Goal: Transaction & Acquisition: Purchase product/service

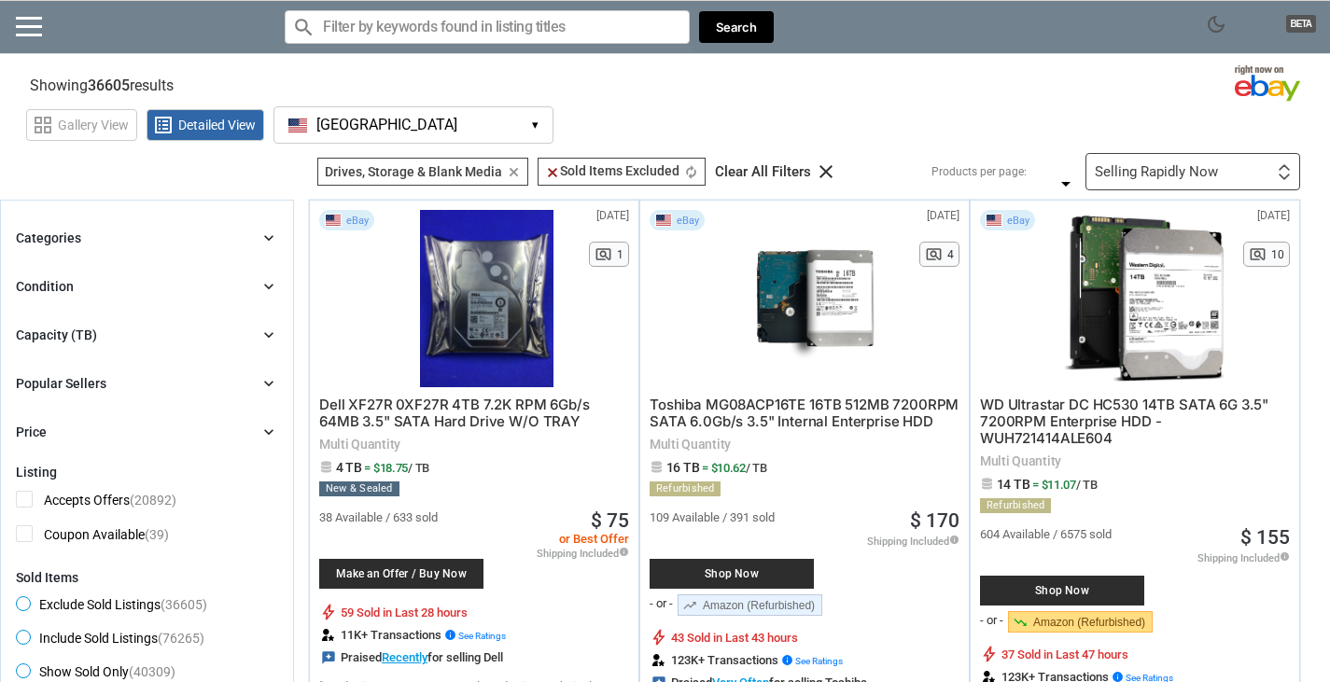
click at [465, 140] on button "[GEOGRAPHIC_DATA] [GEOGRAPHIC_DATA] ▾" at bounding box center [413, 124] width 280 height 37
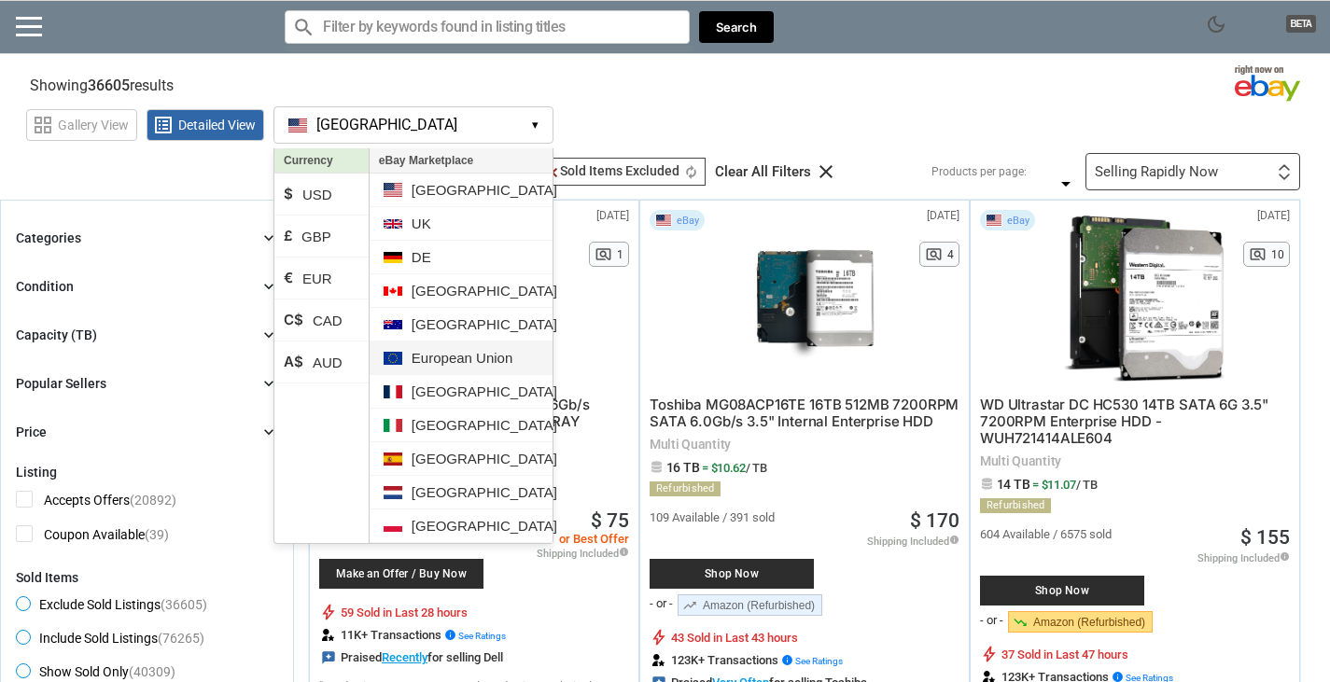
click at [472, 356] on li "European Union" at bounding box center [461, 359] width 183 height 34
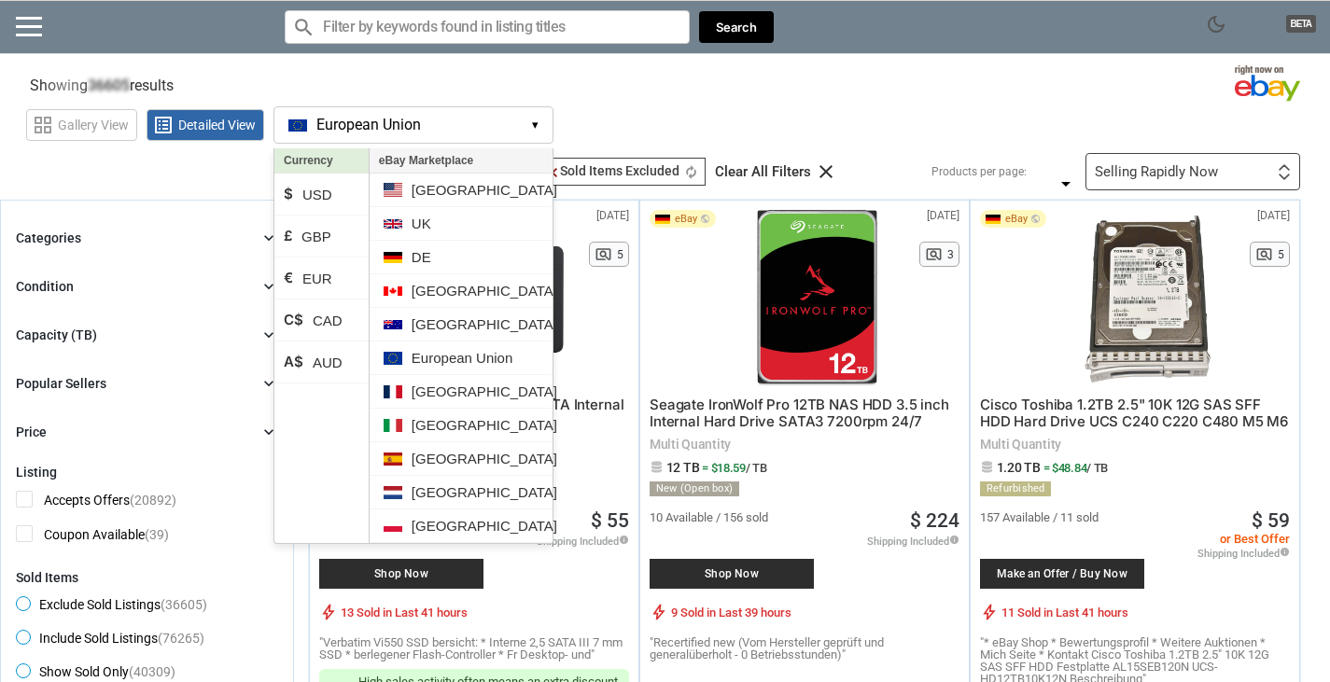
click at [652, 115] on div "grid_view Gallery View list_alt Detailed View European Union EU ▾ Currency $ US…" at bounding box center [678, 122] width 1304 height 43
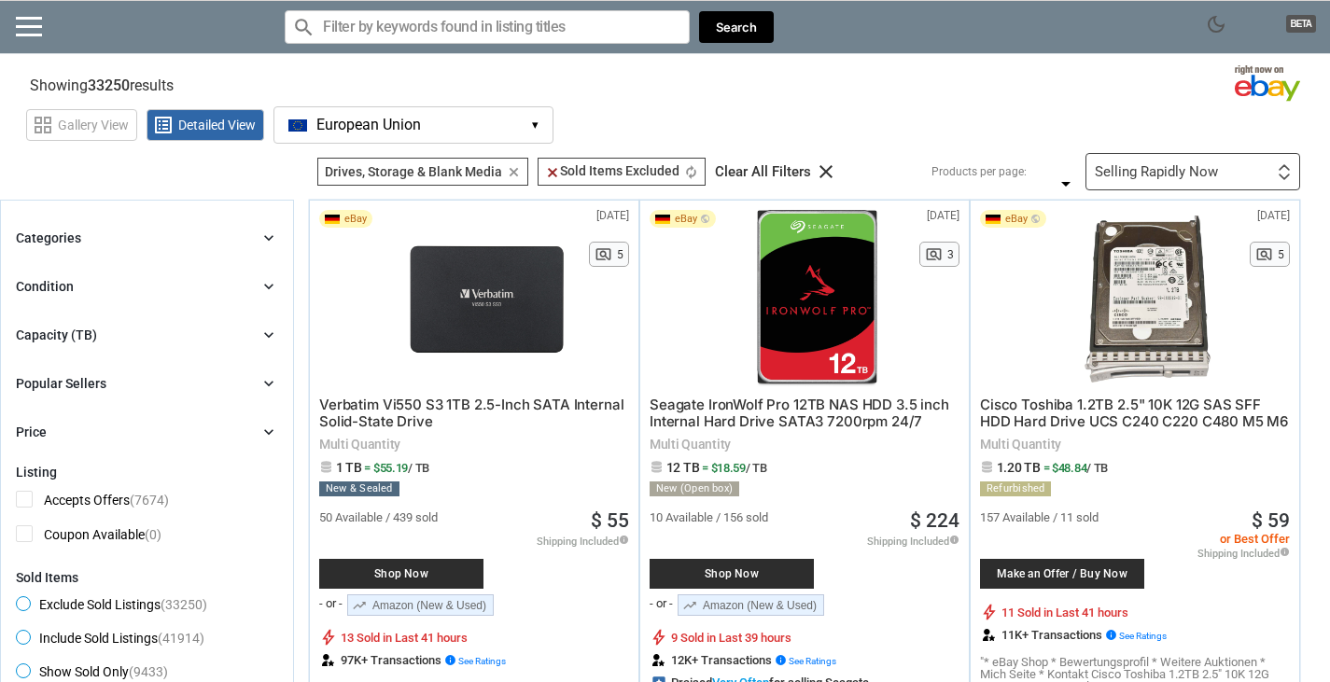
click at [133, 334] on div "Capacity (TB) chevron_right" at bounding box center [147, 335] width 262 height 22
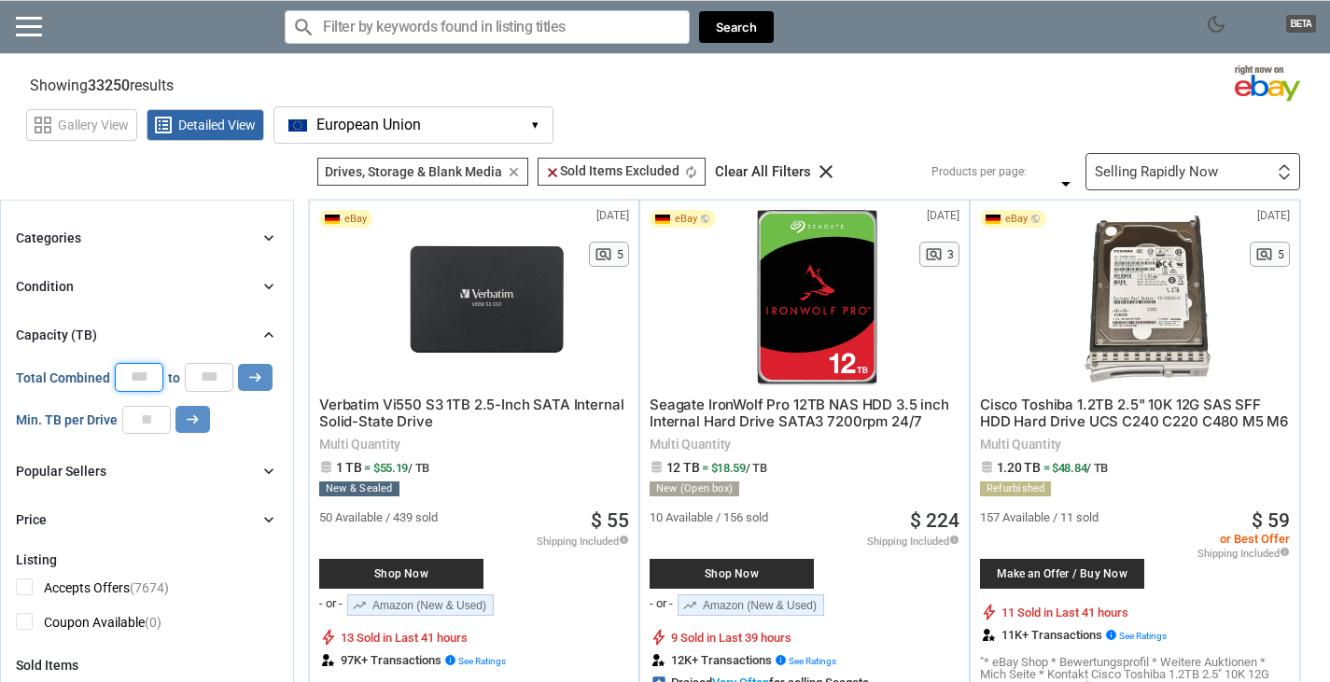
click at [151, 377] on input "*" at bounding box center [139, 377] width 49 height 28
click at [154, 420] on input "number" at bounding box center [146, 420] width 49 height 28
type input "*"
click at [187, 415] on icon "arrow_right_alt" at bounding box center [193, 420] width 18 height 18
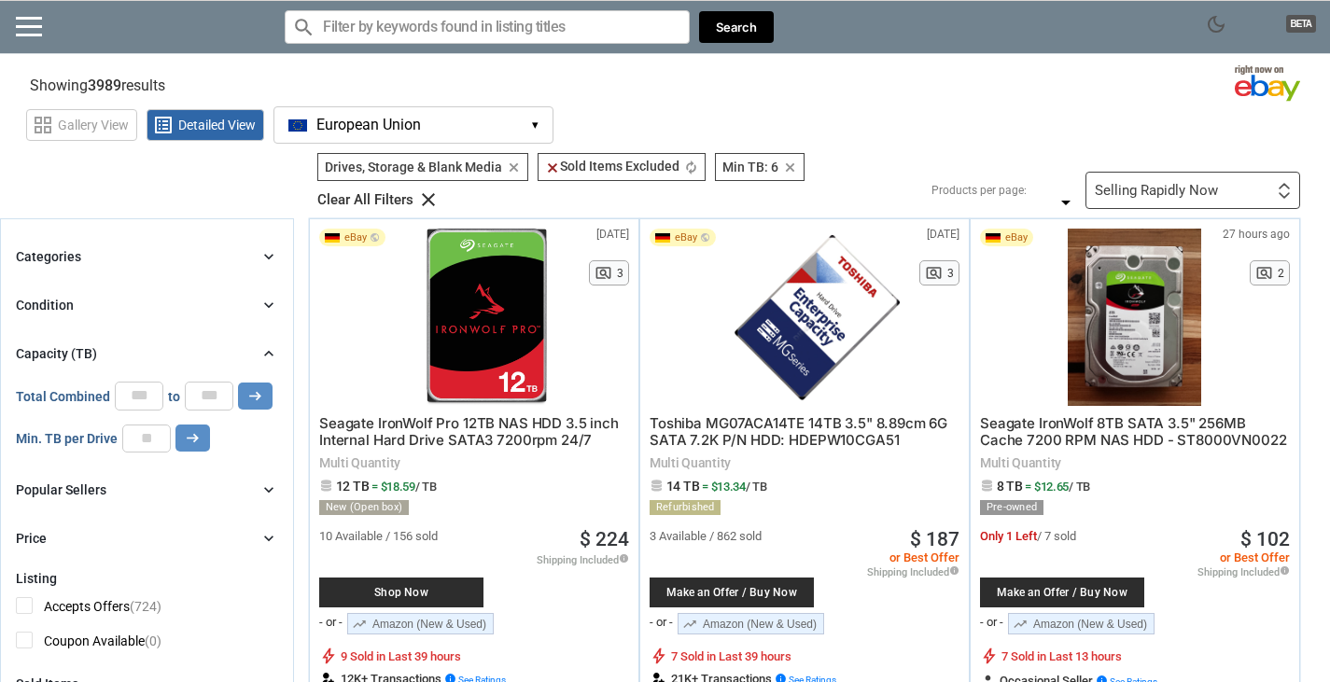
click at [161, 290] on div "Categories chevron_right search close Select All shown | Clear All shown Comput…" at bounding box center [147, 397] width 262 height 304
click at [163, 299] on div "Condition chevron_right" at bounding box center [147, 305] width 262 height 22
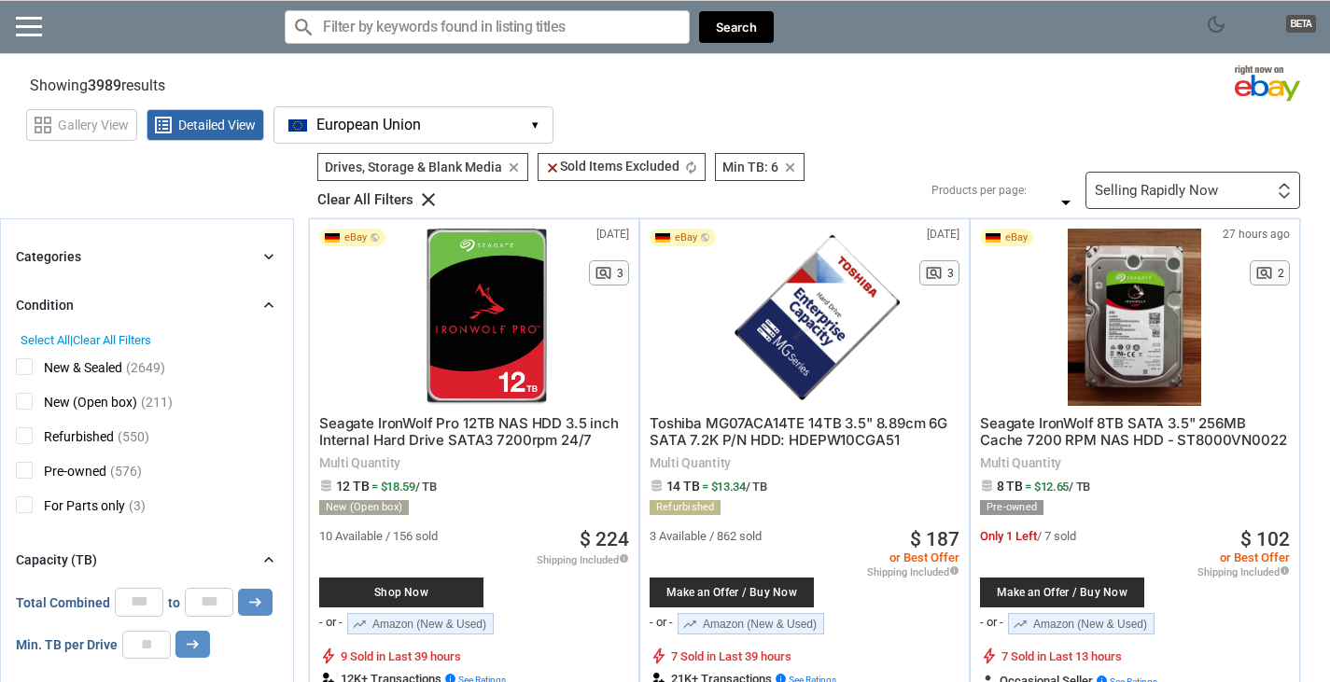
click at [163, 299] on div "Condition chevron_right" at bounding box center [147, 305] width 262 height 22
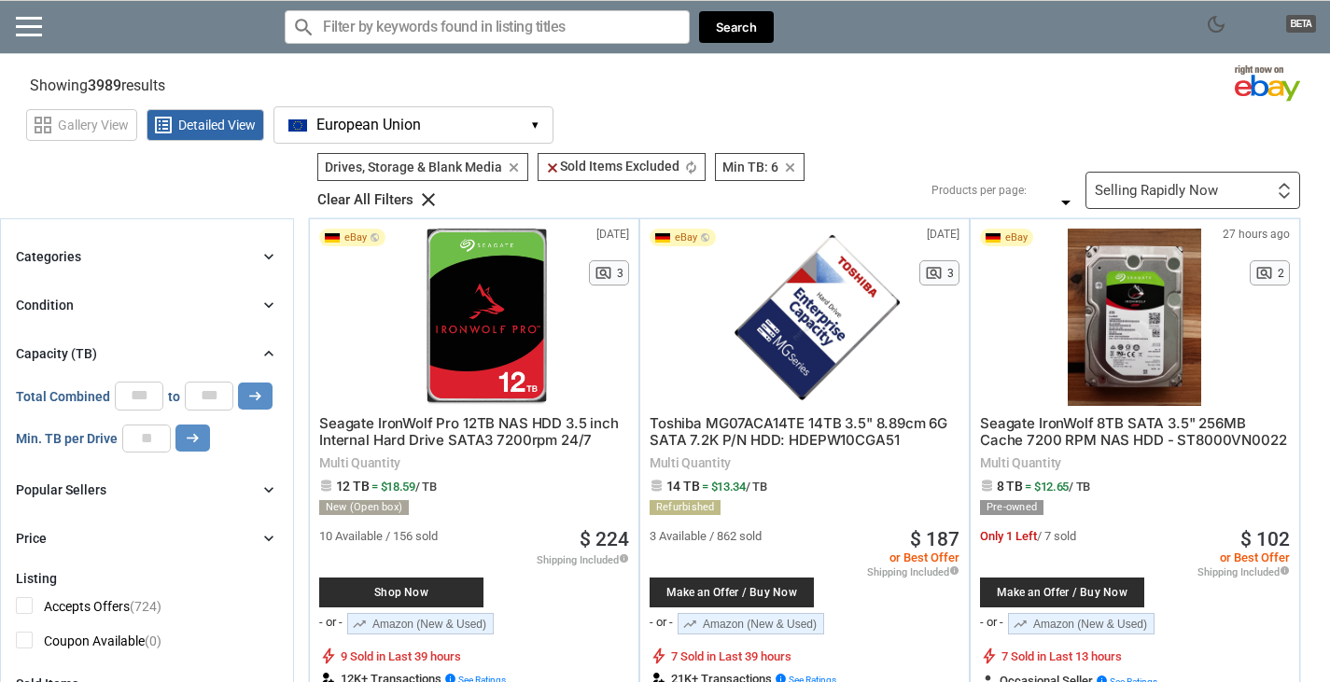
click at [161, 265] on div "Categories chevron_right" at bounding box center [147, 256] width 262 height 22
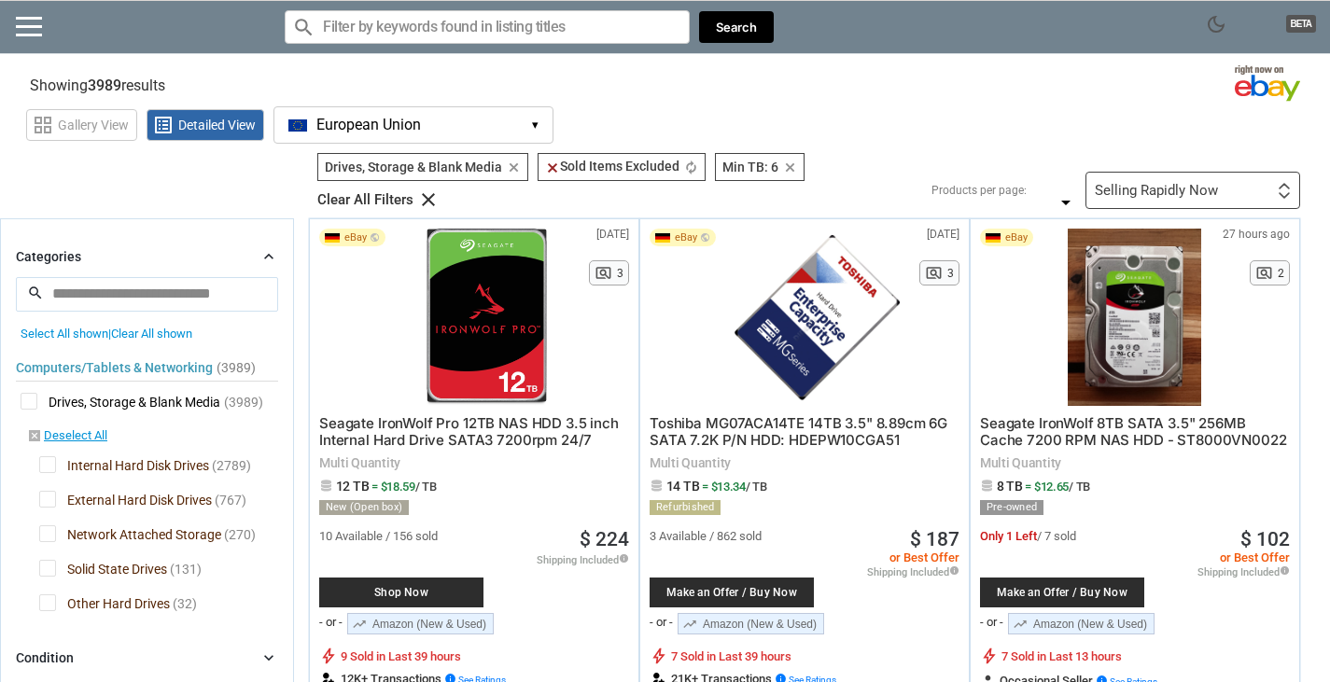
click at [161, 265] on div "Categories chevron_right" at bounding box center [147, 256] width 262 height 22
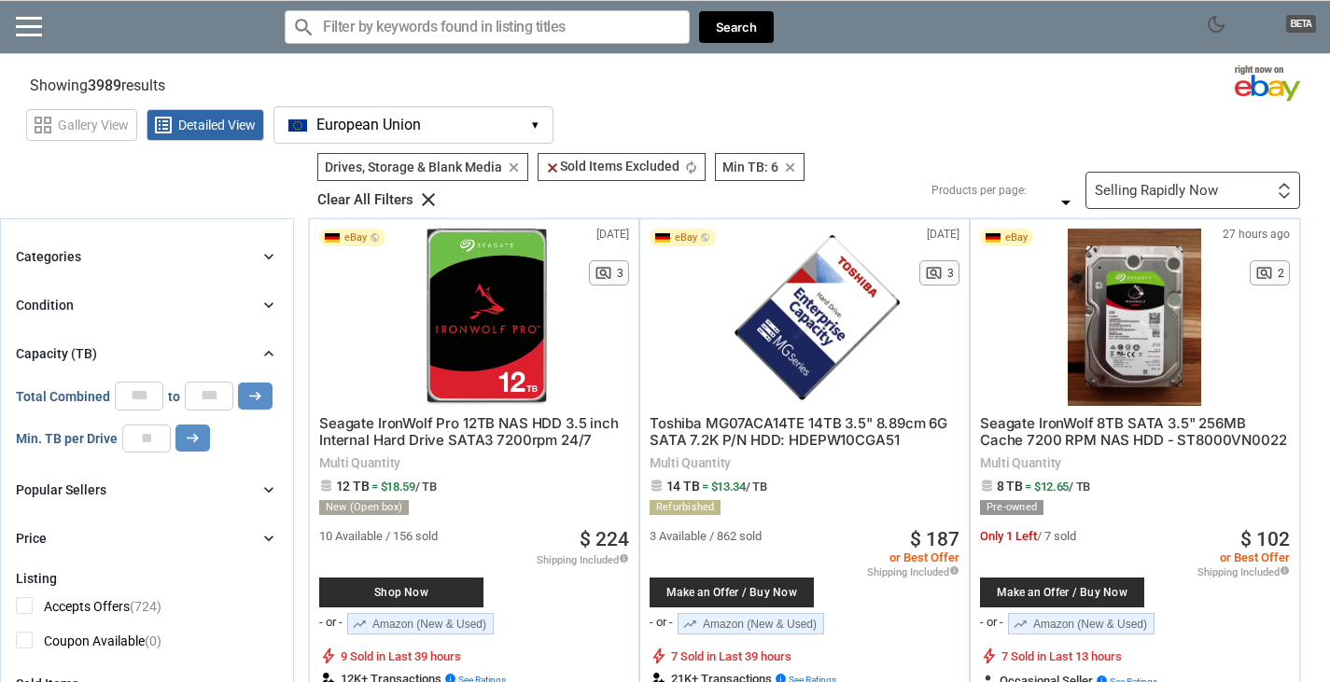
click at [161, 265] on div "Categories chevron_right" at bounding box center [147, 256] width 262 height 22
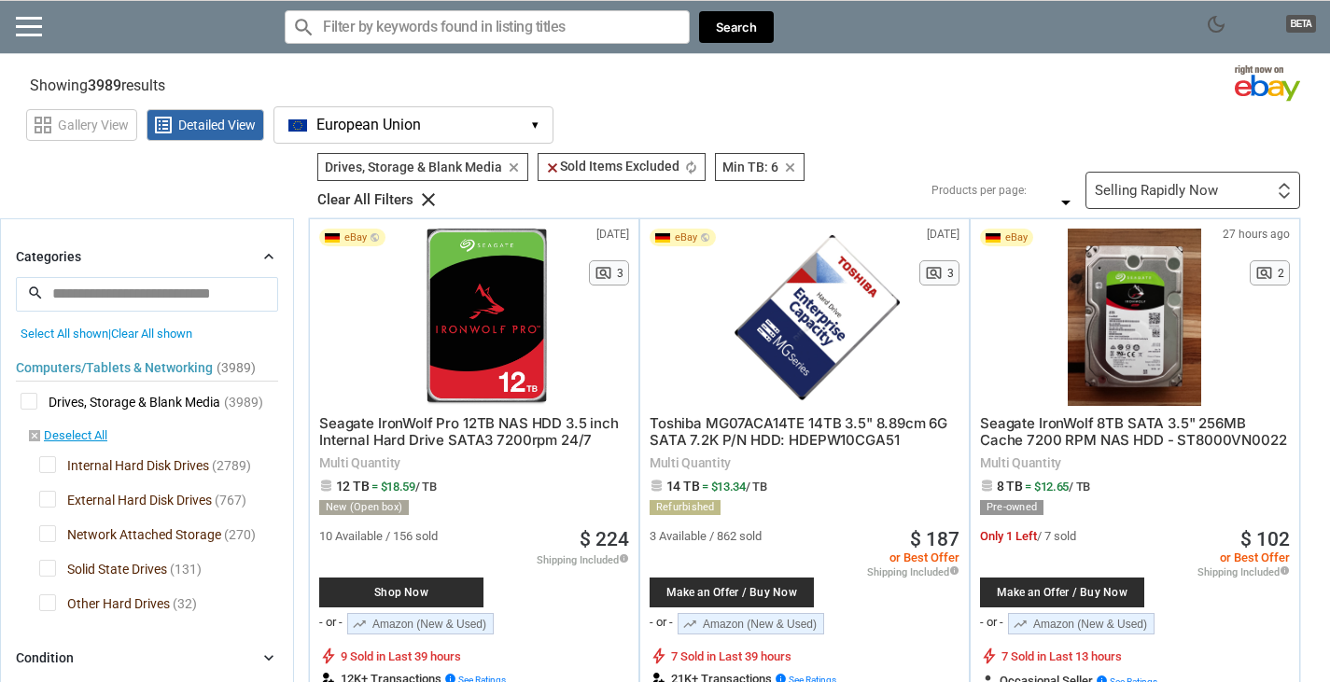
click at [34, 498] on div "Computers/Tablets & Networking (3989) [L1] Drives, Storage & Blank Media (3989)…" at bounding box center [147, 481] width 262 height 280
click at [53, 493] on span "External Hard Disk Drives" at bounding box center [125, 502] width 173 height 23
click at [50, 536] on span "Network Attached Storage" at bounding box center [130, 536] width 182 height 23
click at [50, 534] on span "Network Attached Storage" at bounding box center [130, 536] width 182 height 23
click at [46, 564] on span "Solid State Drives" at bounding box center [103, 571] width 128 height 23
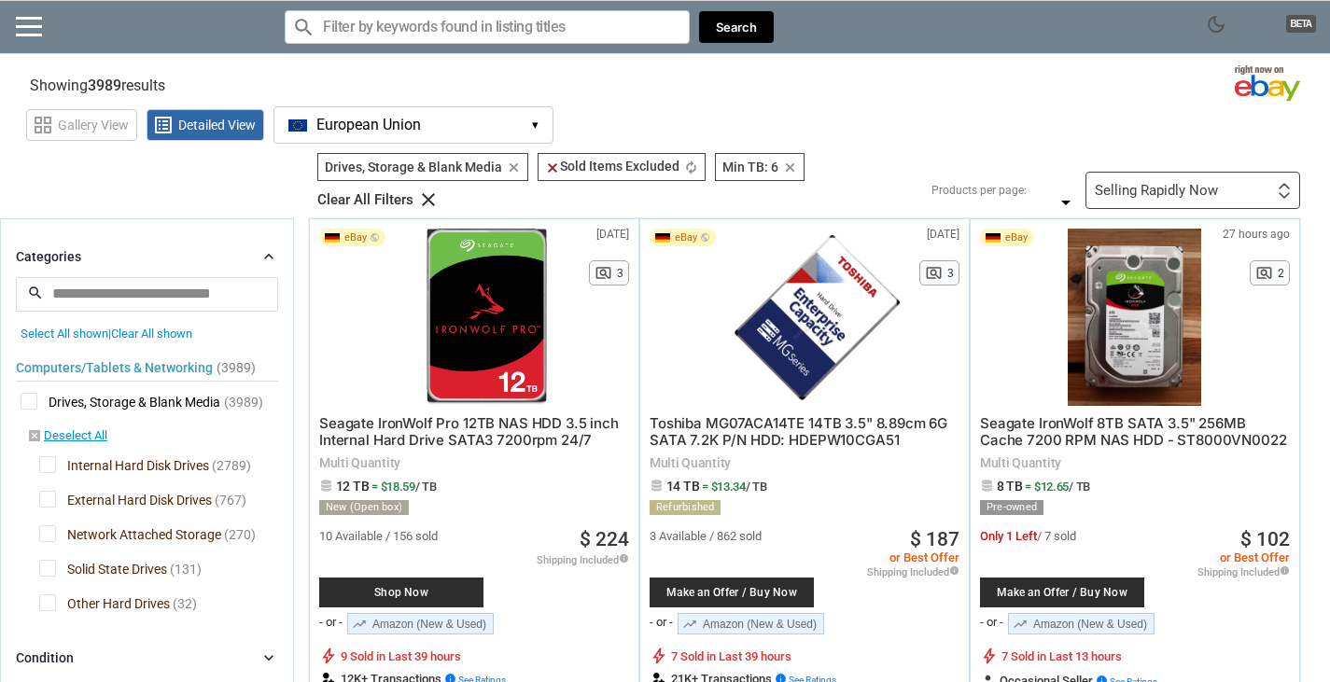
click at [51, 599] on span "Other Hard Drives" at bounding box center [104, 606] width 131 height 23
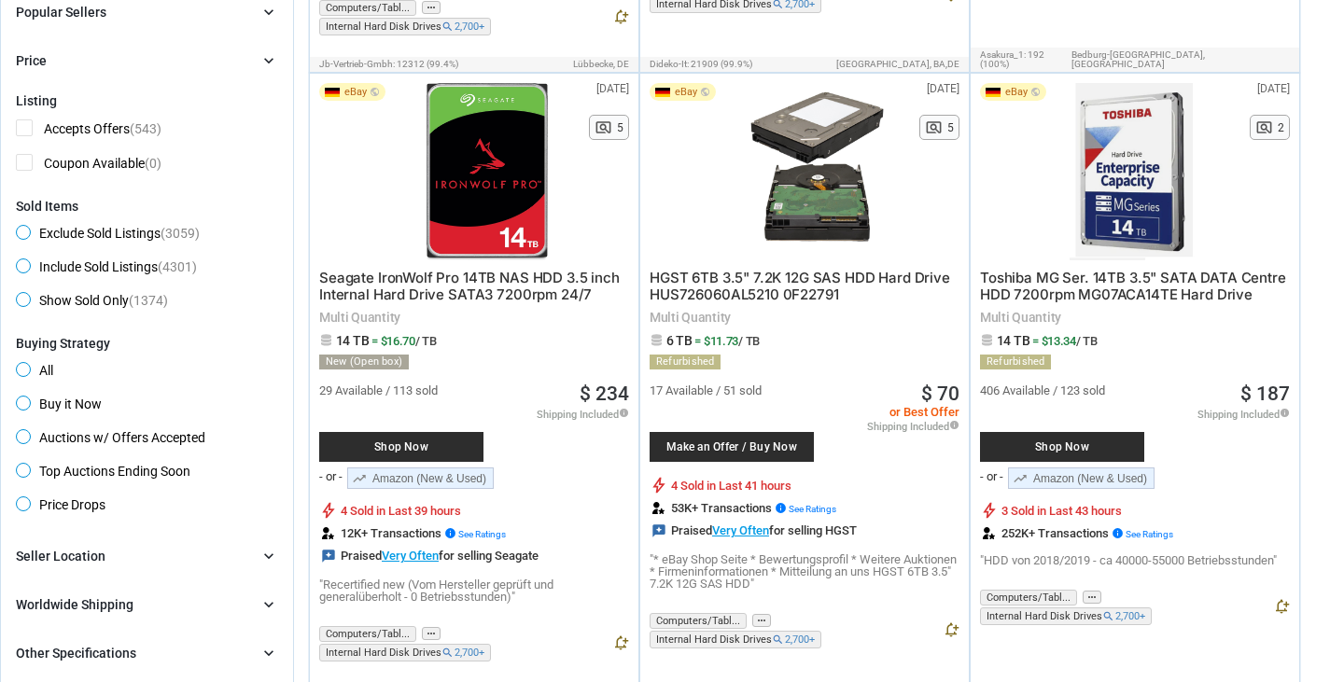
scroll to position [1120, 0]
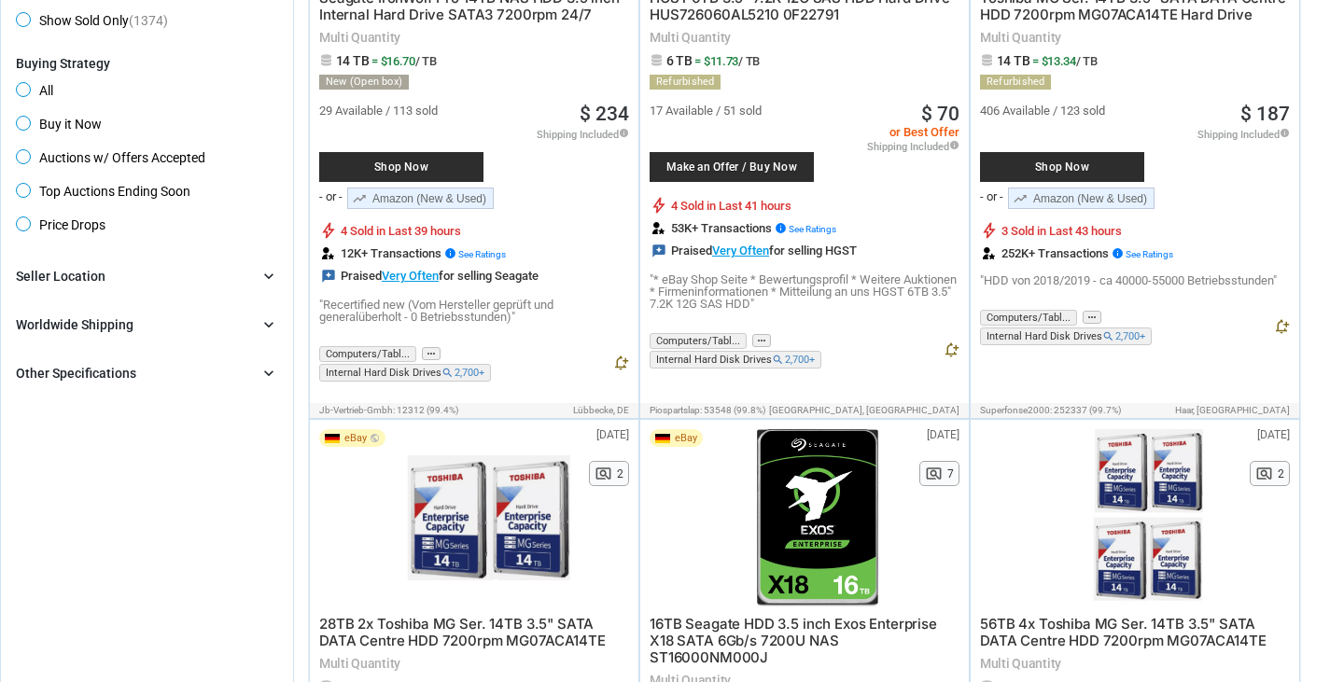
click at [167, 322] on div "Worldwide Shipping chevron_right" at bounding box center [147, 325] width 262 height 22
click at [156, 279] on div "Seller Location chevron_right" at bounding box center [147, 276] width 262 height 22
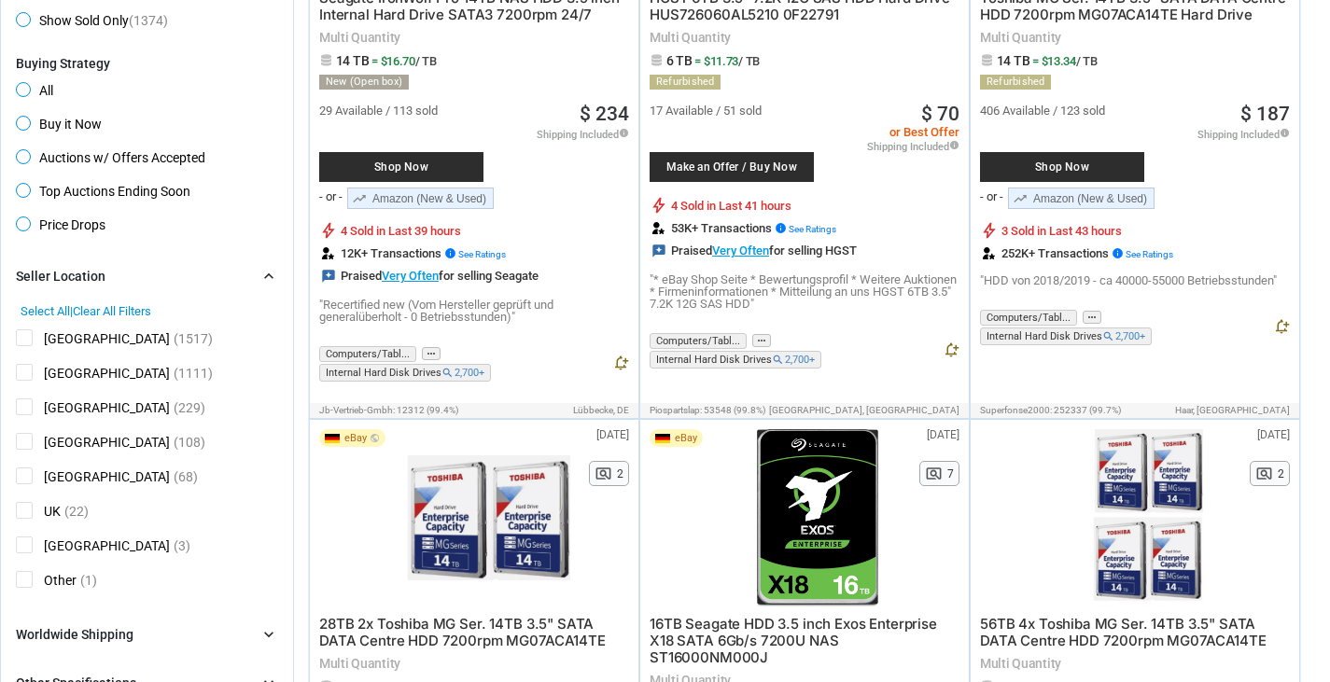
click at [156, 279] on div "Seller Location chevron_right" at bounding box center [147, 276] width 262 height 22
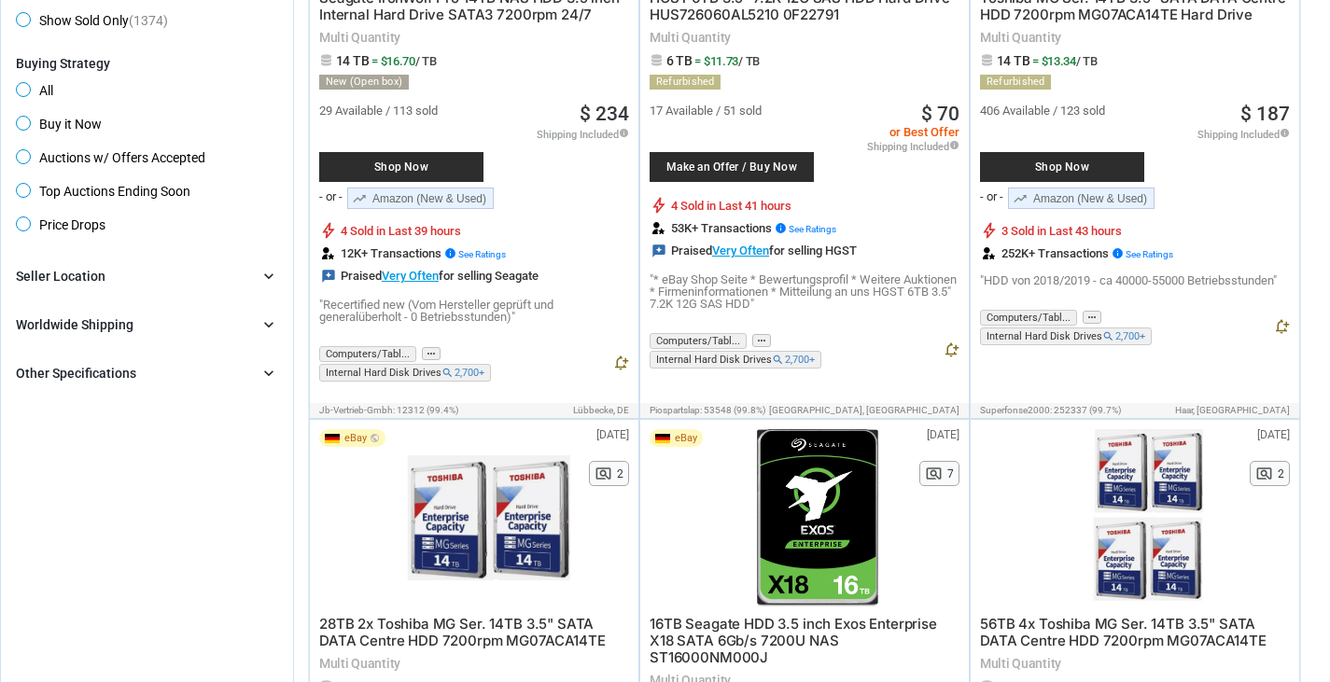
click at [149, 371] on div "Other Specifications chevron_right" at bounding box center [147, 373] width 262 height 22
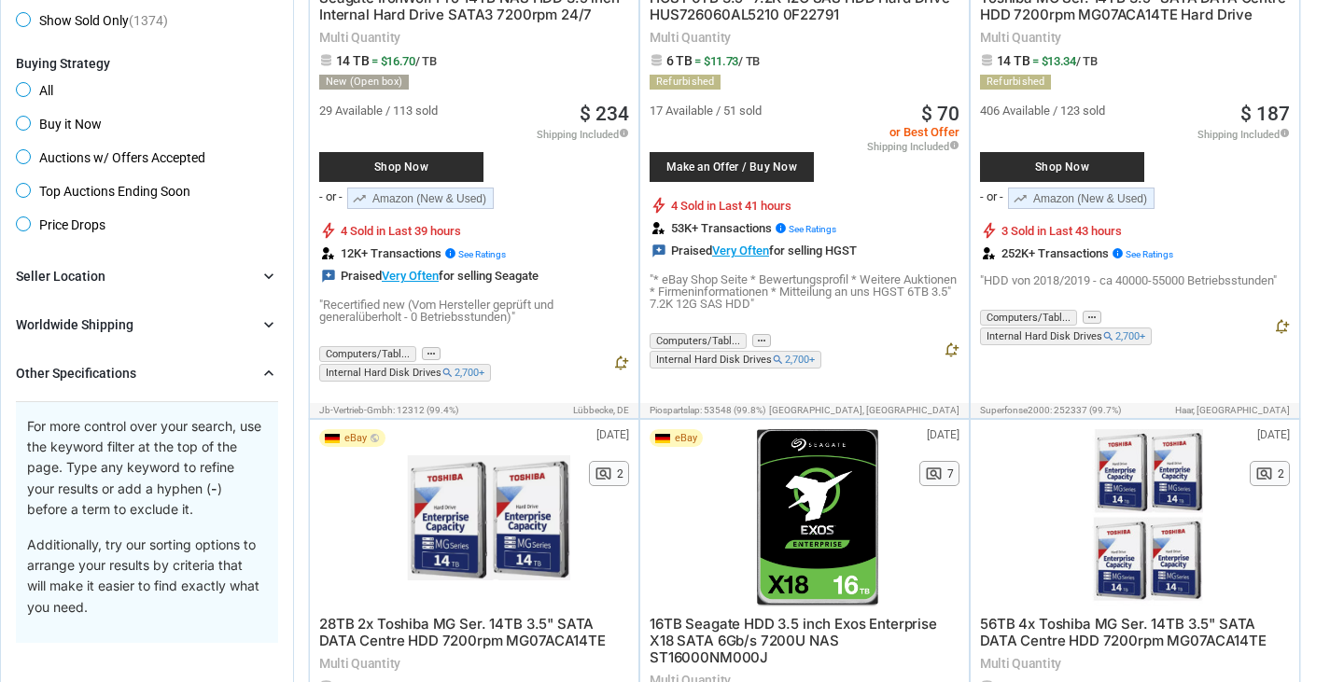
click at [149, 371] on div "Other Specifications chevron_right" at bounding box center [147, 373] width 262 height 22
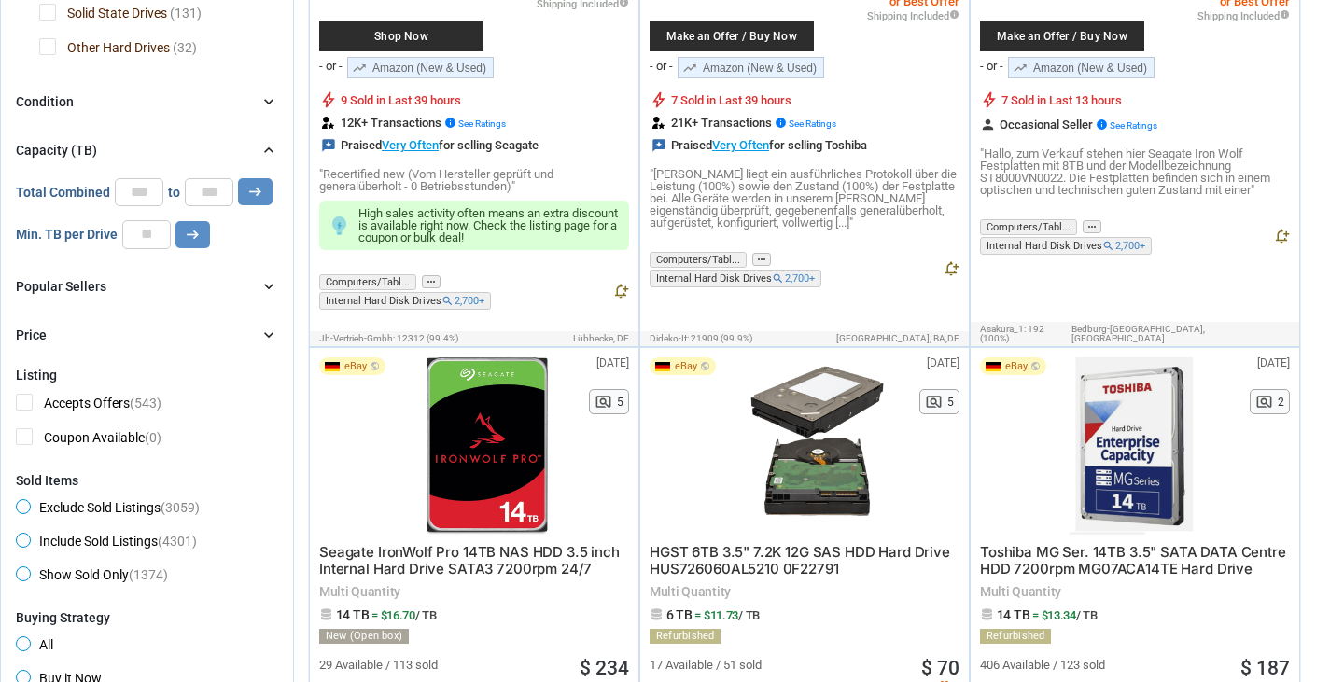
scroll to position [560, 0]
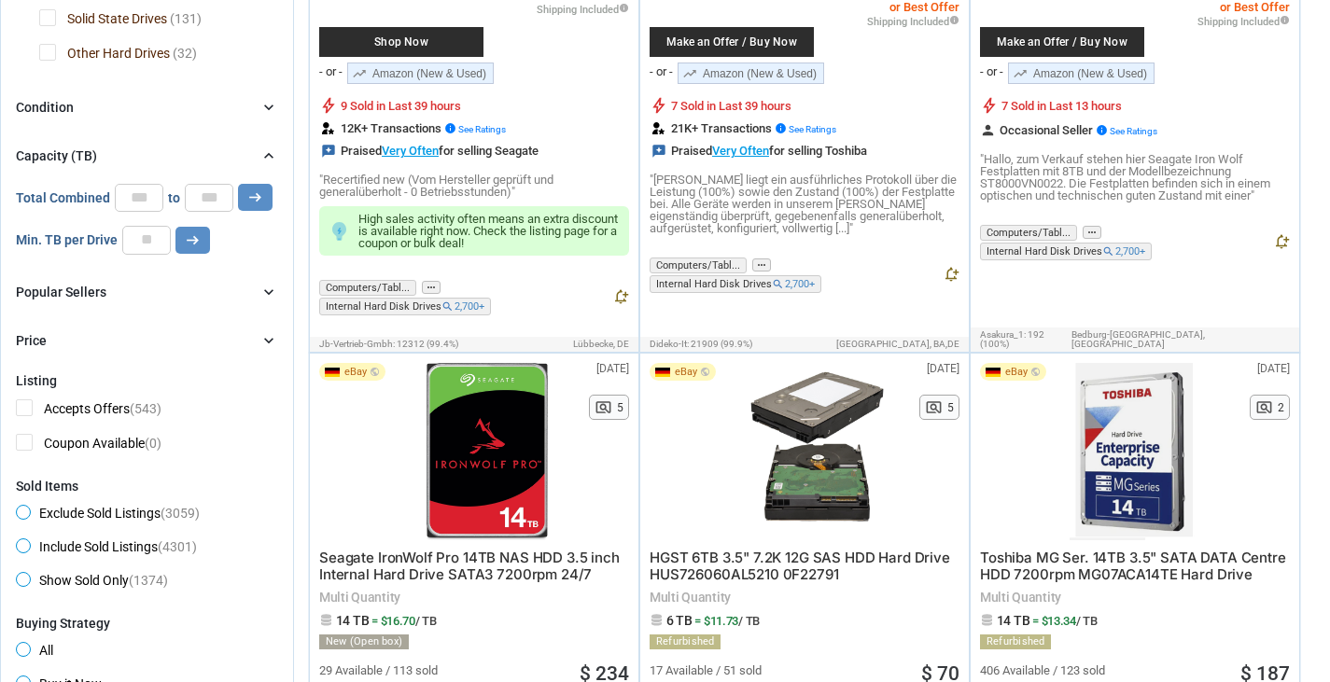
click at [151, 311] on div "Categories chevron_right search close Select All shown | Clear All shown Comput…" at bounding box center [147, 23] width 262 height 656
click at [151, 323] on div "Categories chevron_right search close Select All shown | Clear All shown Comput…" at bounding box center [147, 23] width 262 height 656
click at [156, 292] on div "Popular Sellers chevron_right" at bounding box center [147, 292] width 262 height 22
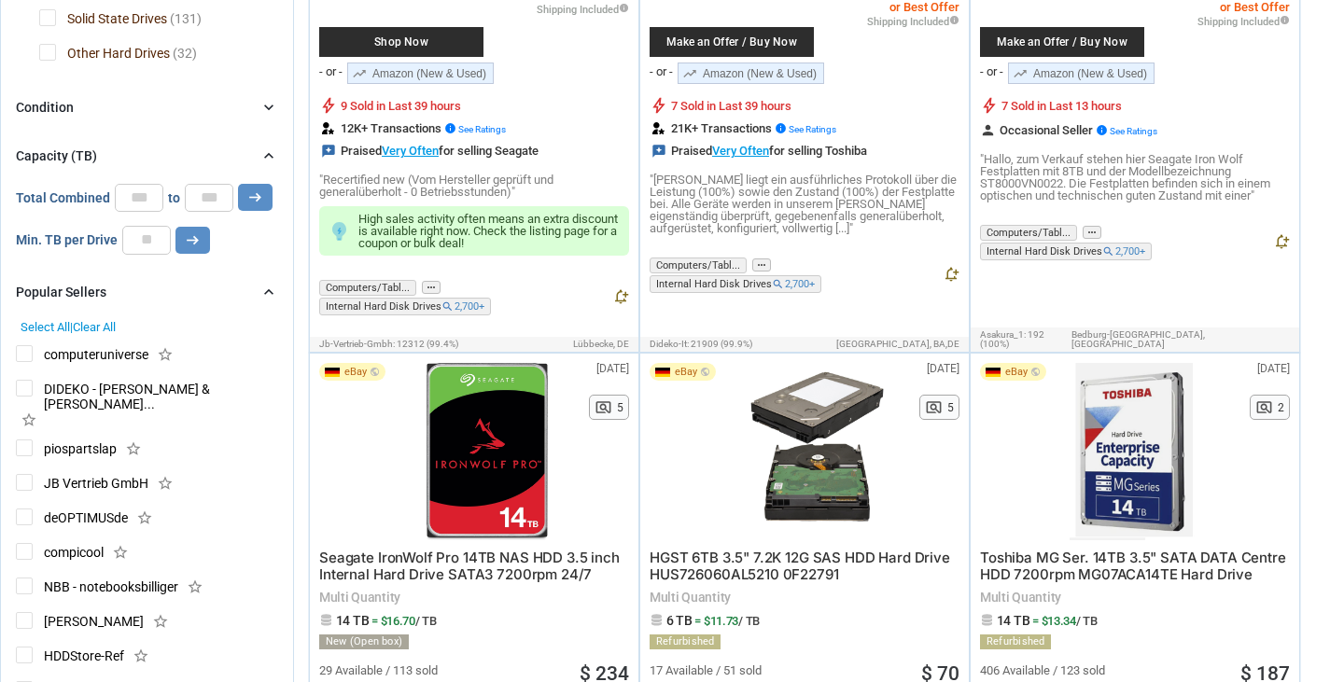
click at [156, 292] on div "Popular Sellers chevron_right" at bounding box center [147, 292] width 262 height 22
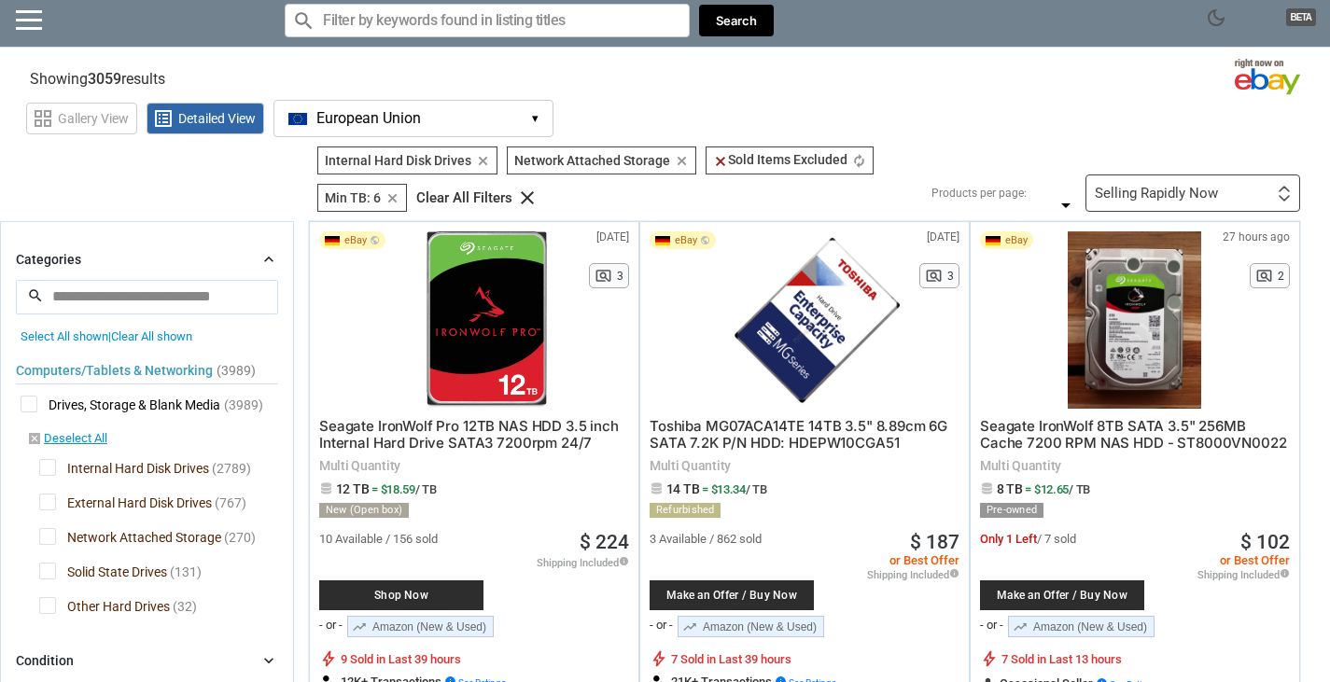
scroll to position [0, 0]
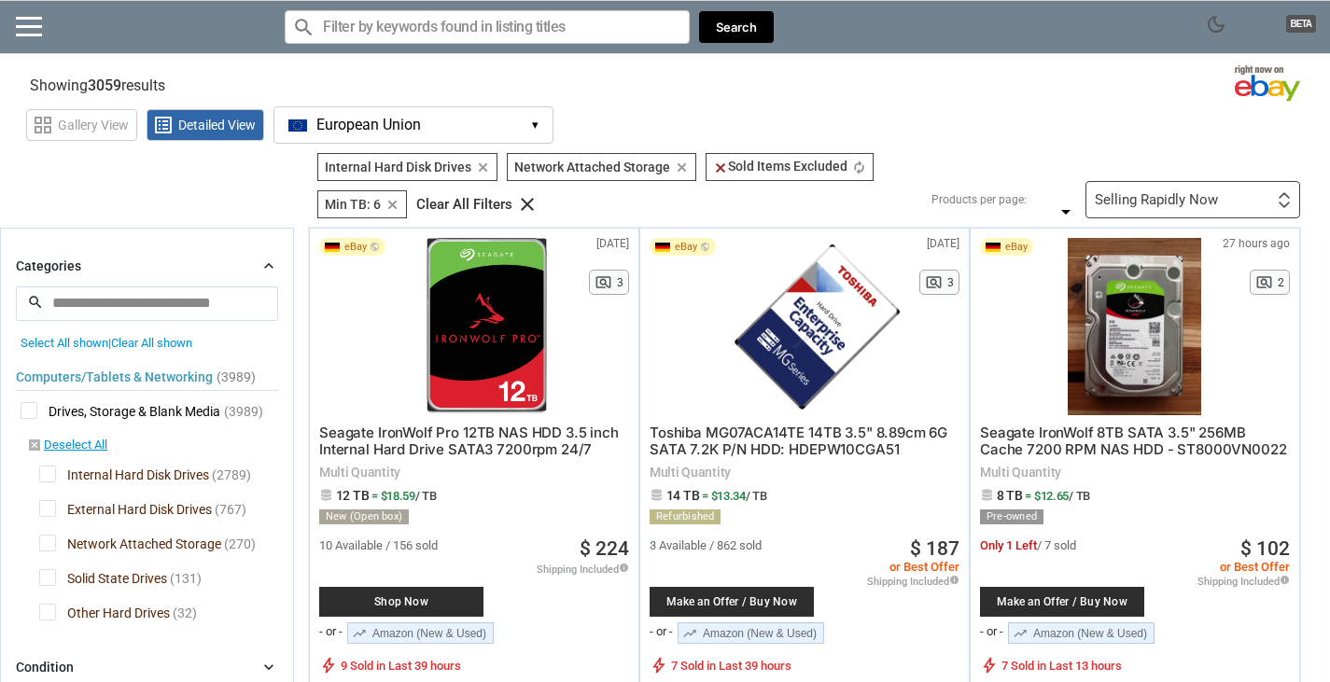
click at [1213, 200] on div "Selling Rapidly Now" at bounding box center [1156, 200] width 123 height 14
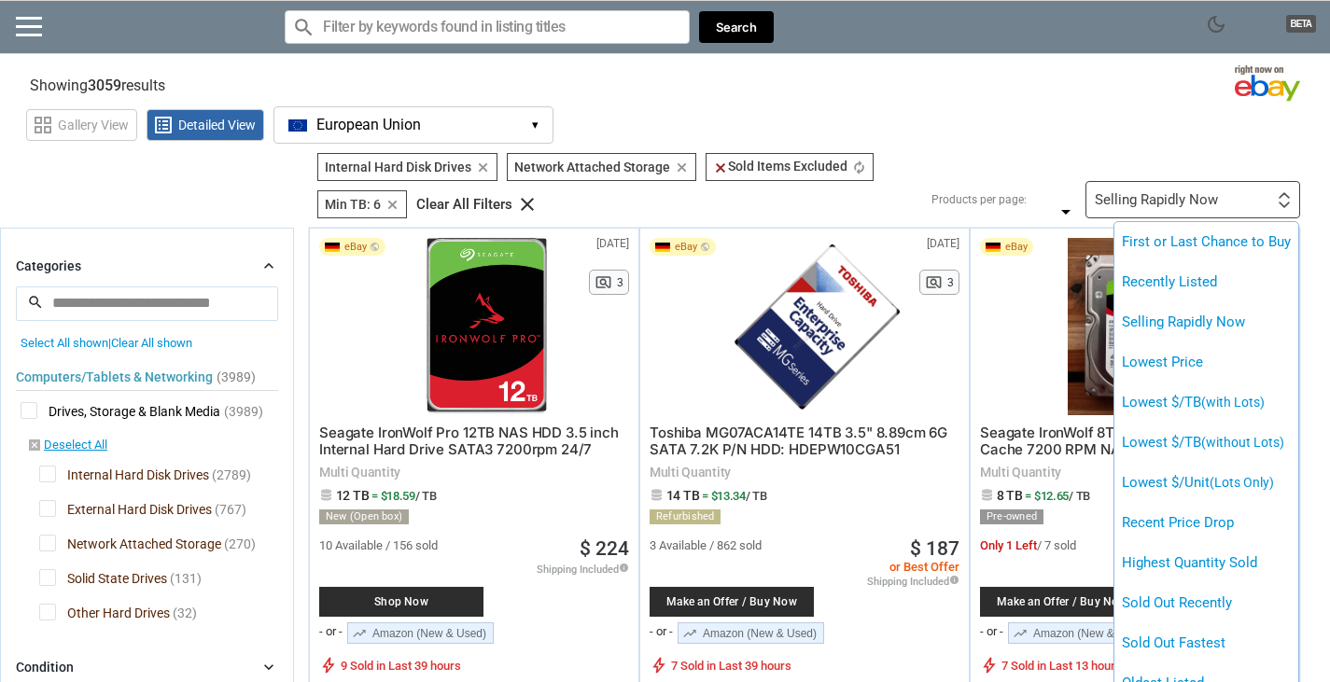
click at [1213, 200] on div at bounding box center [665, 341] width 1330 height 682
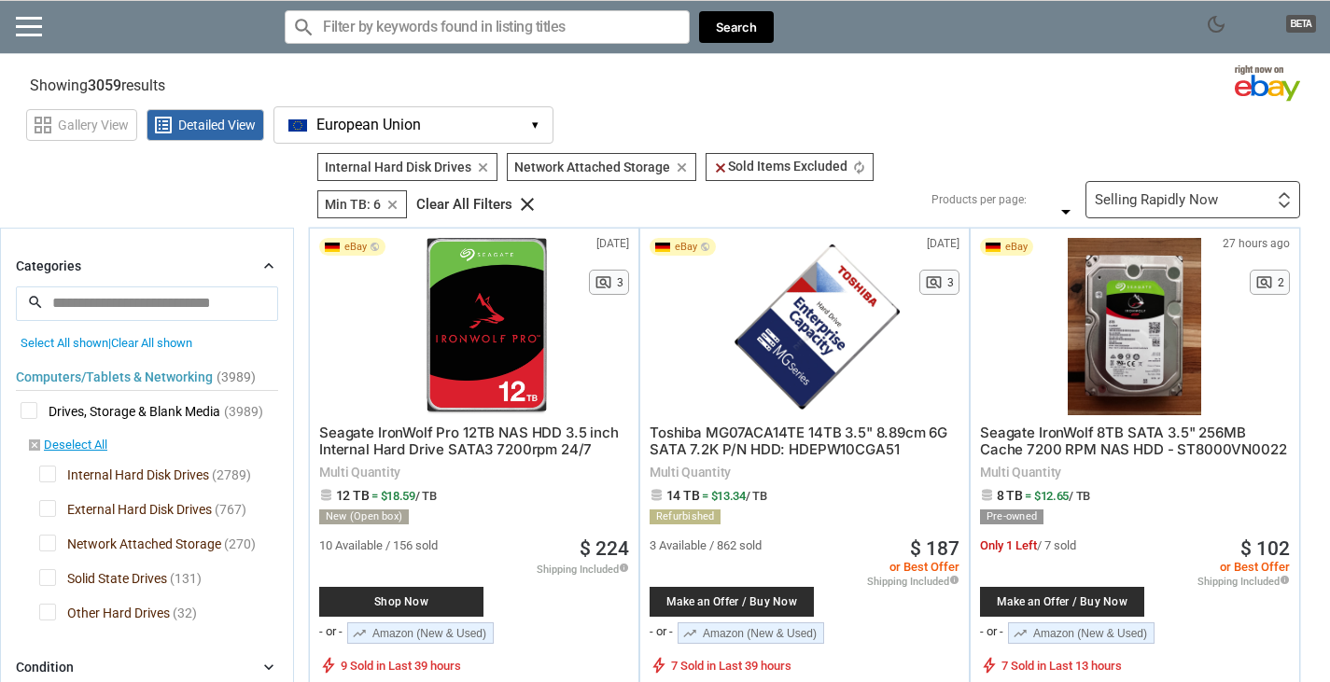
click at [1191, 213] on div "Selling Rapidly Now First or Last Chance to Buy Recently Listed Selling Rapidly…" at bounding box center [1192, 199] width 215 height 37
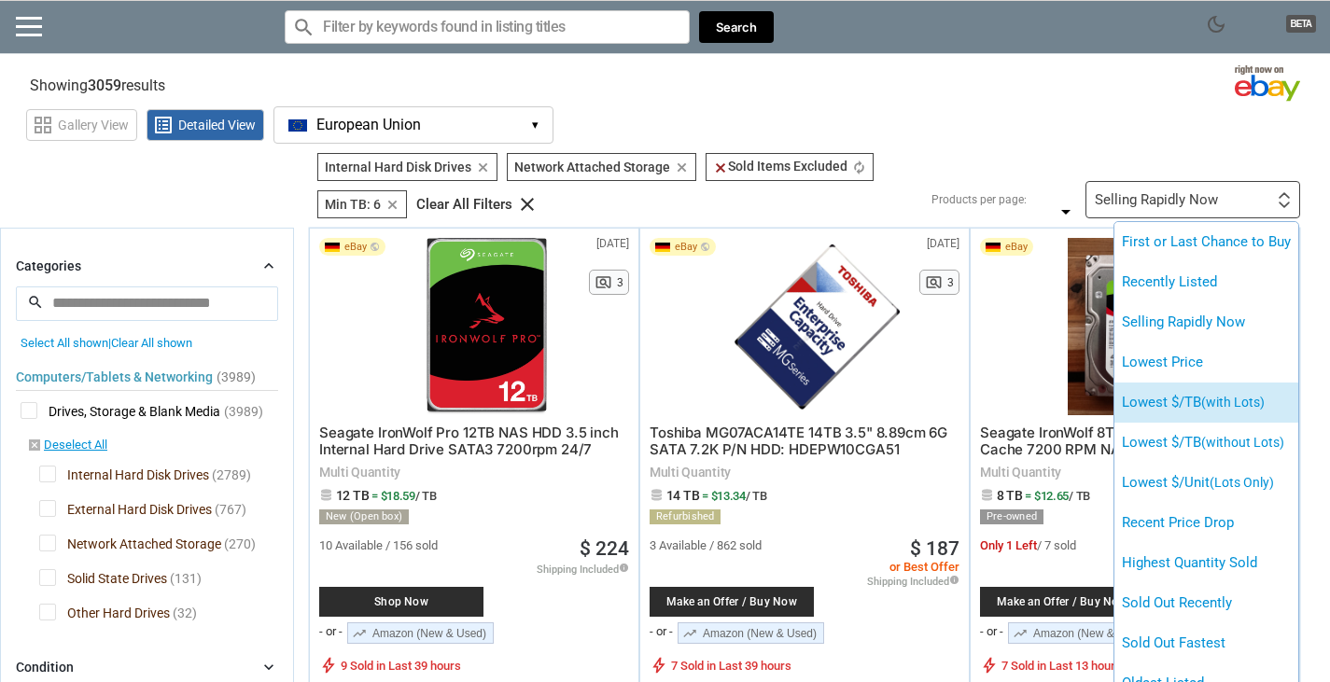
click at [1230, 400] on span "(with Lots)" at bounding box center [1232, 402] width 63 height 15
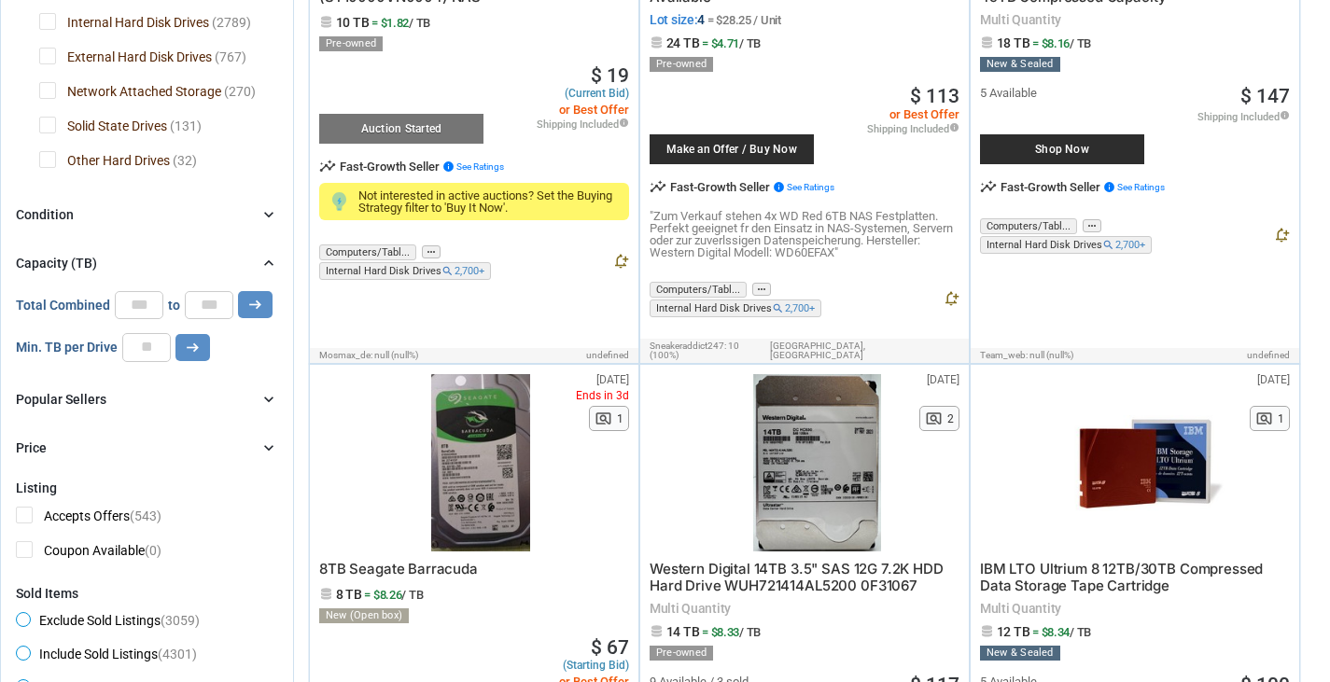
scroll to position [467, 0]
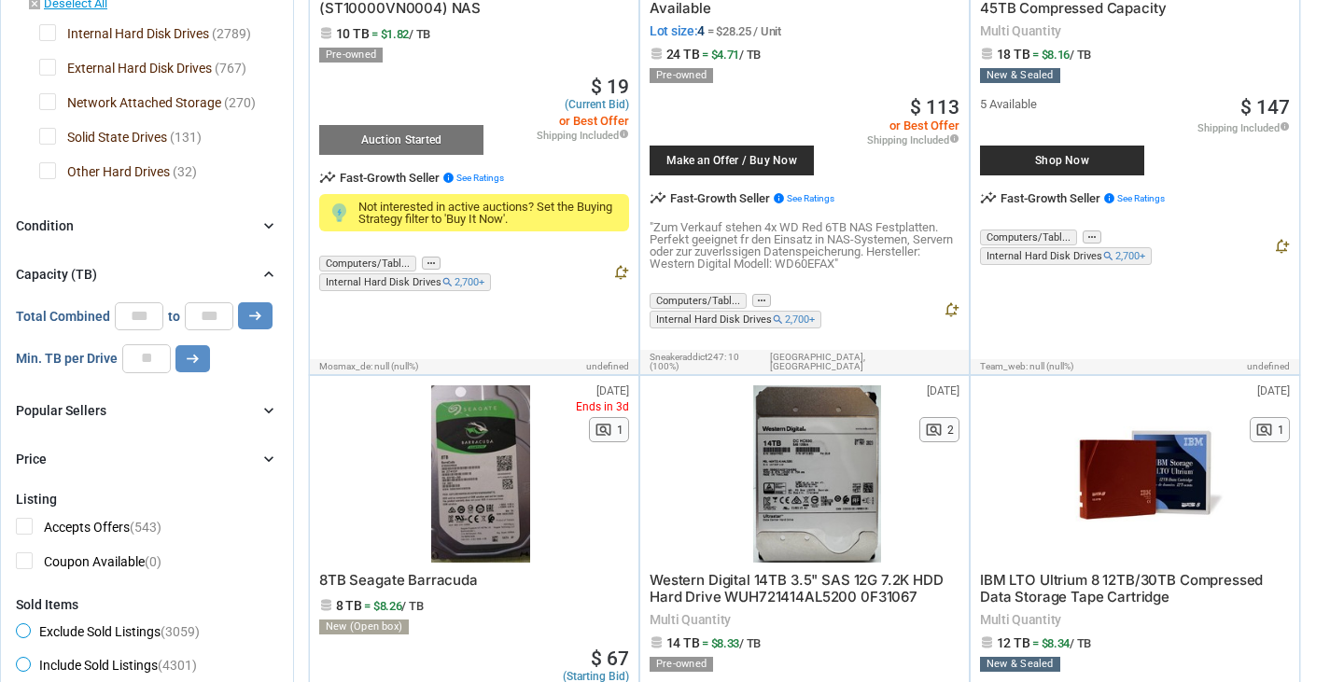
click at [122, 234] on div "Condition chevron_right" at bounding box center [147, 226] width 262 height 22
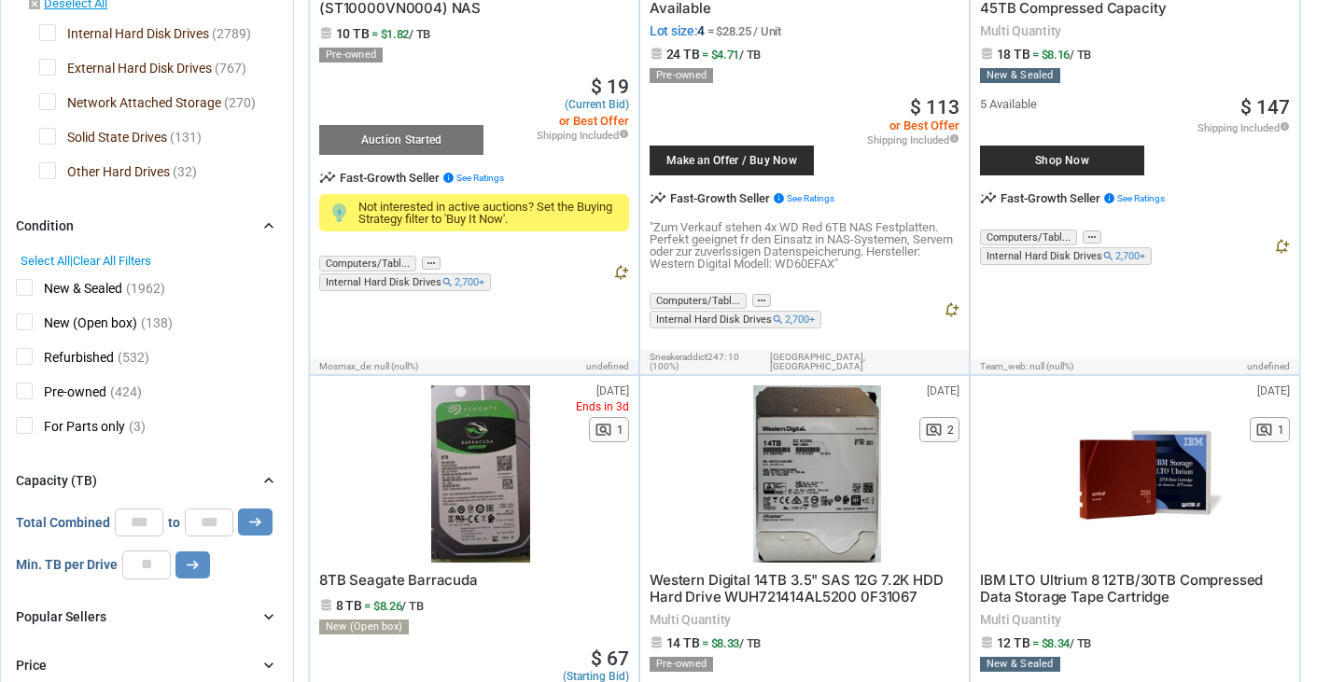
click at [126, 226] on div "Condition chevron_right" at bounding box center [147, 226] width 262 height 22
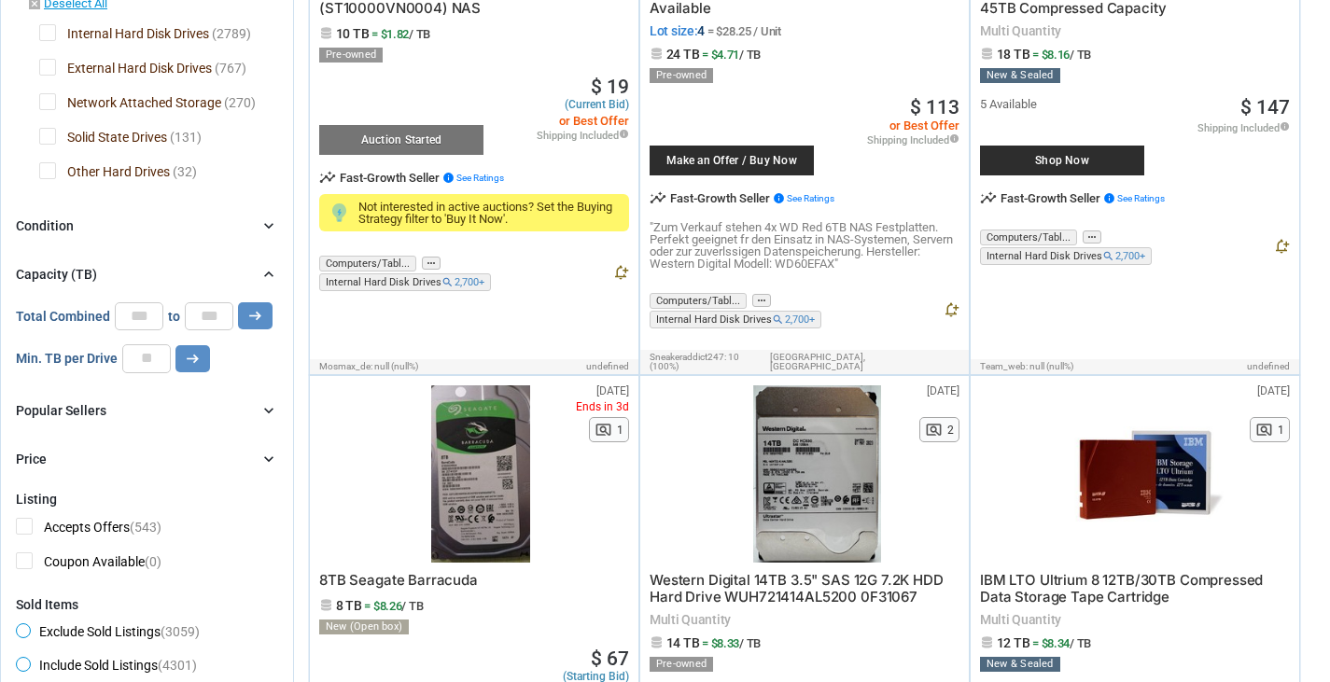
click at [126, 226] on div "Condition chevron_right" at bounding box center [147, 226] width 262 height 22
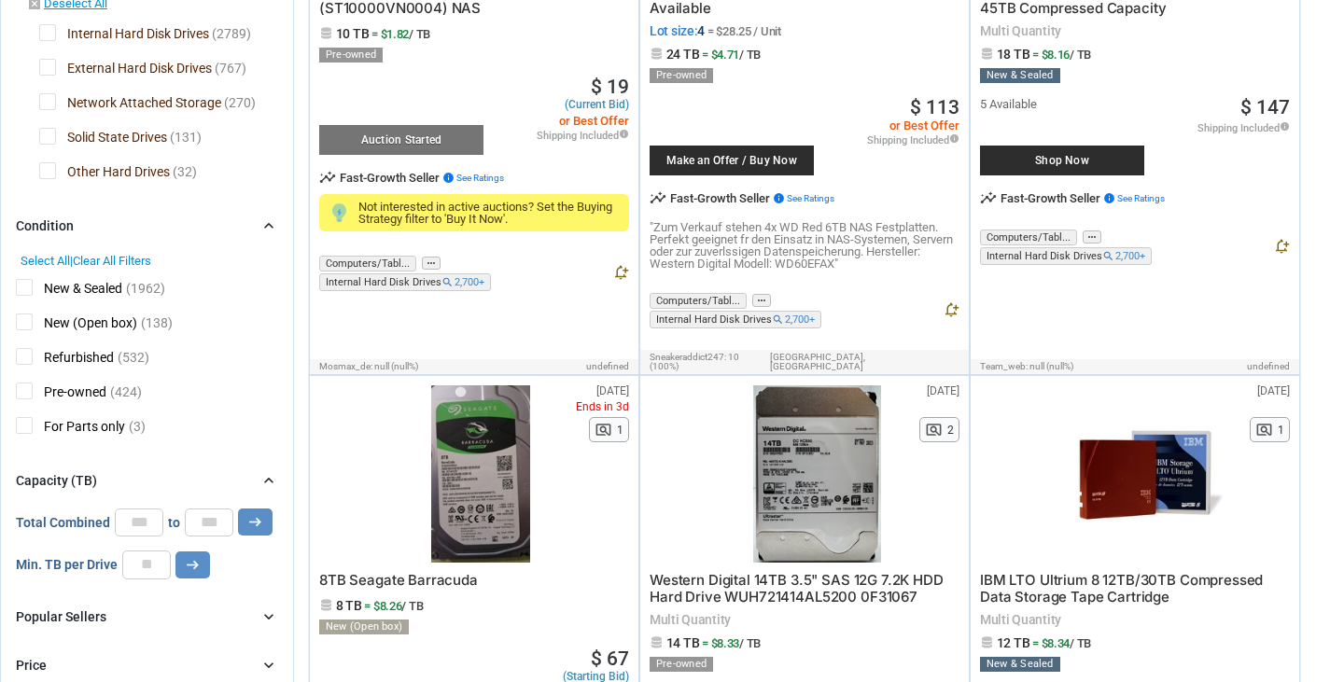
click at [23, 359] on span "Refurbished" at bounding box center [65, 359] width 98 height 23
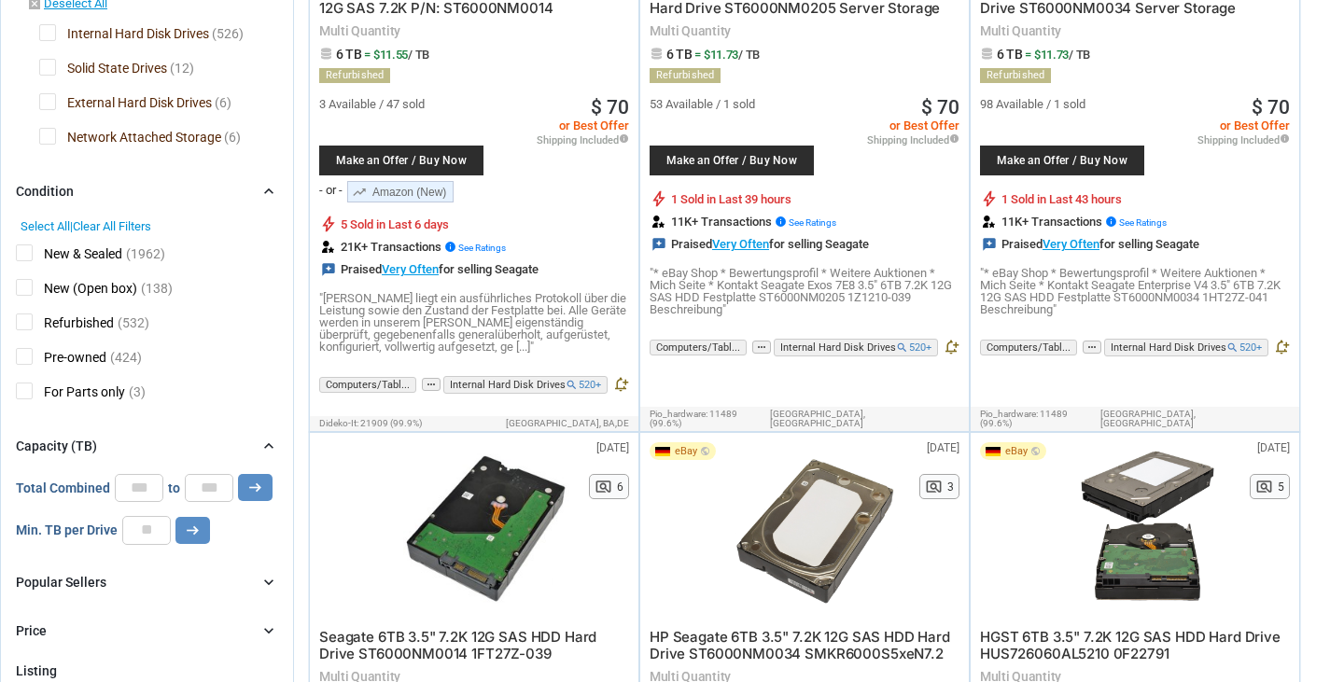
click at [35, 287] on span "New (Open box)" at bounding box center [76, 290] width 121 height 23
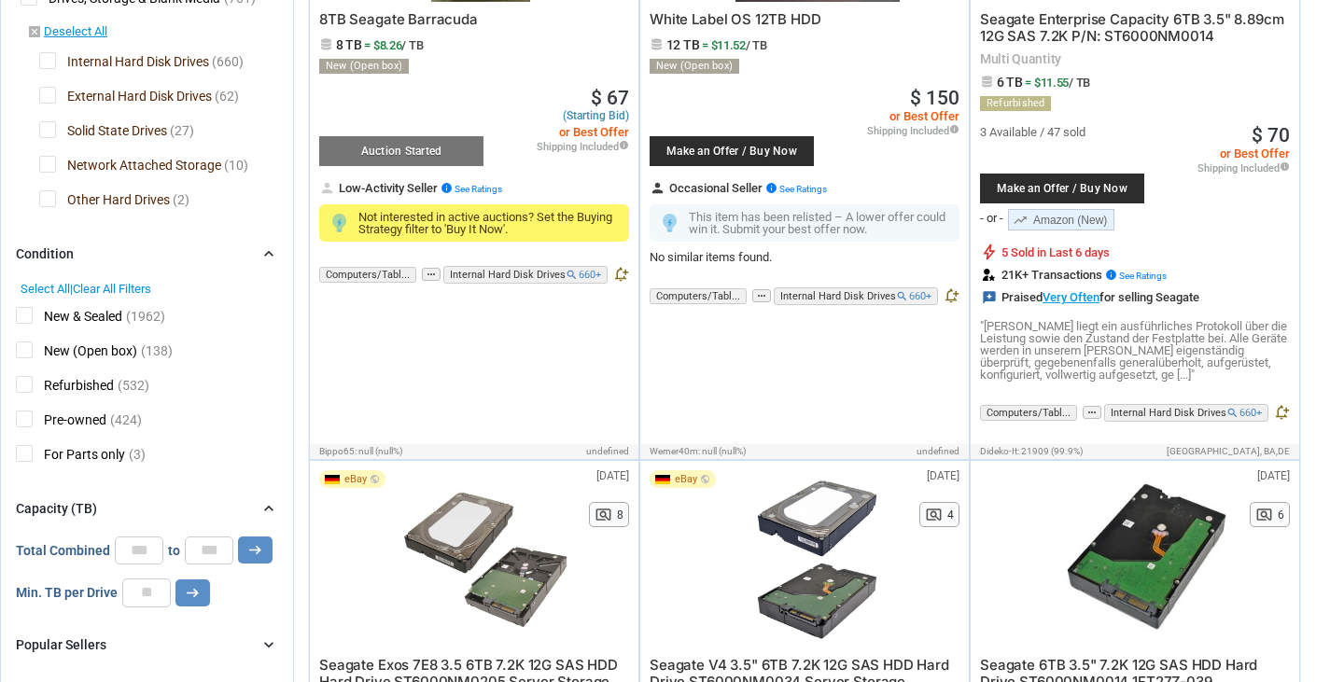
click at [17, 253] on div "Condition chevron_right Select All | Clear All Filters New & Sealed (1962) New …" at bounding box center [147, 357] width 262 height 229
click at [20, 307] on span "New & Sealed" at bounding box center [69, 318] width 106 height 23
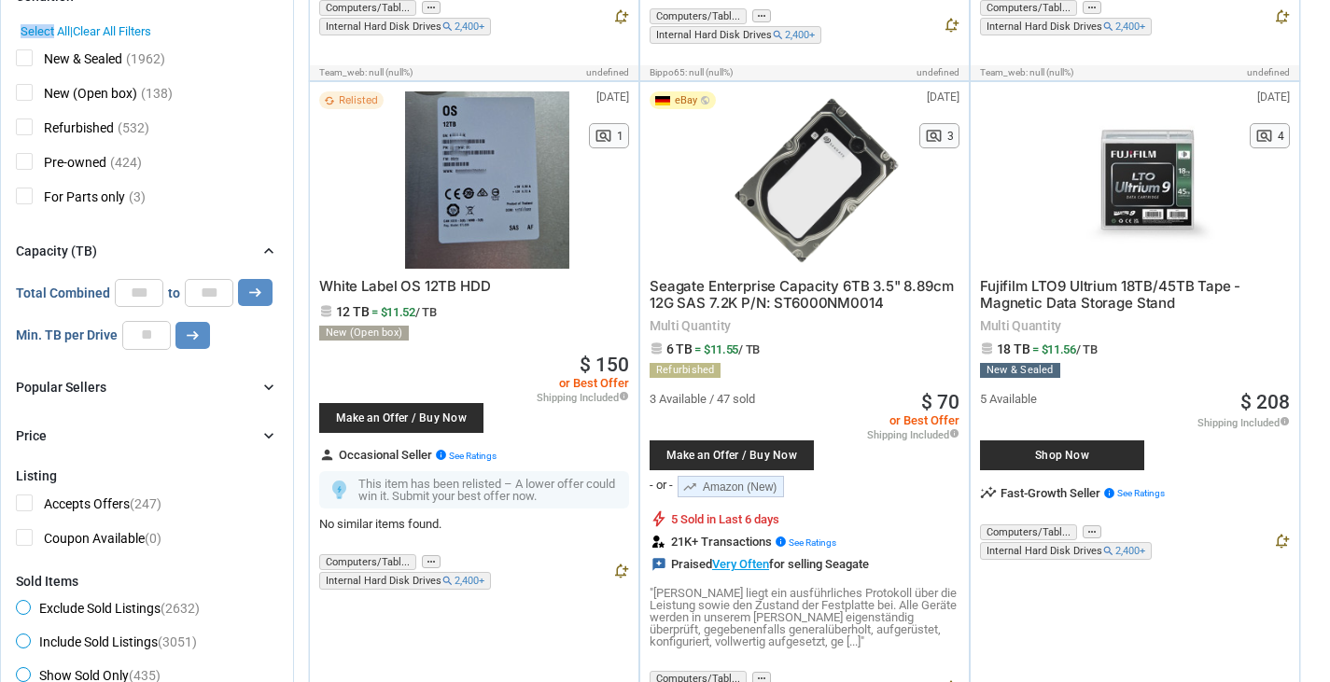
scroll to position [747, 0]
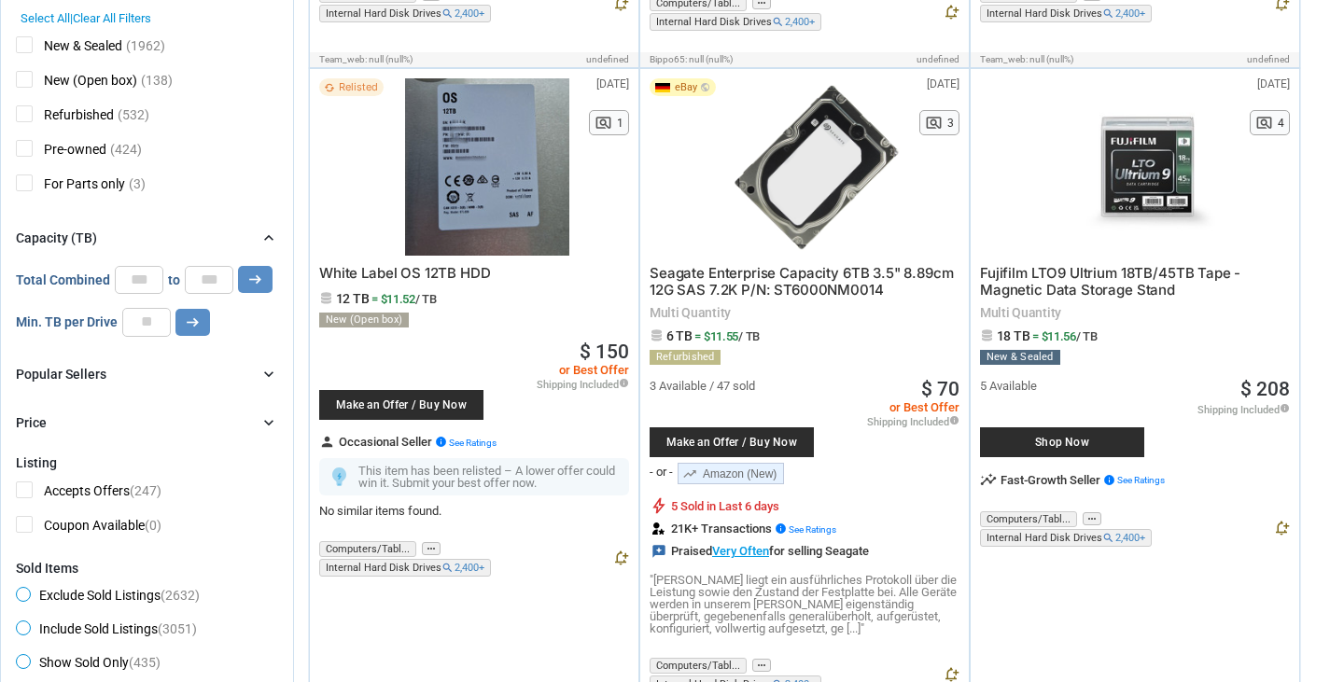
click at [152, 383] on div "Popular Sellers chevron_right" at bounding box center [147, 374] width 262 height 22
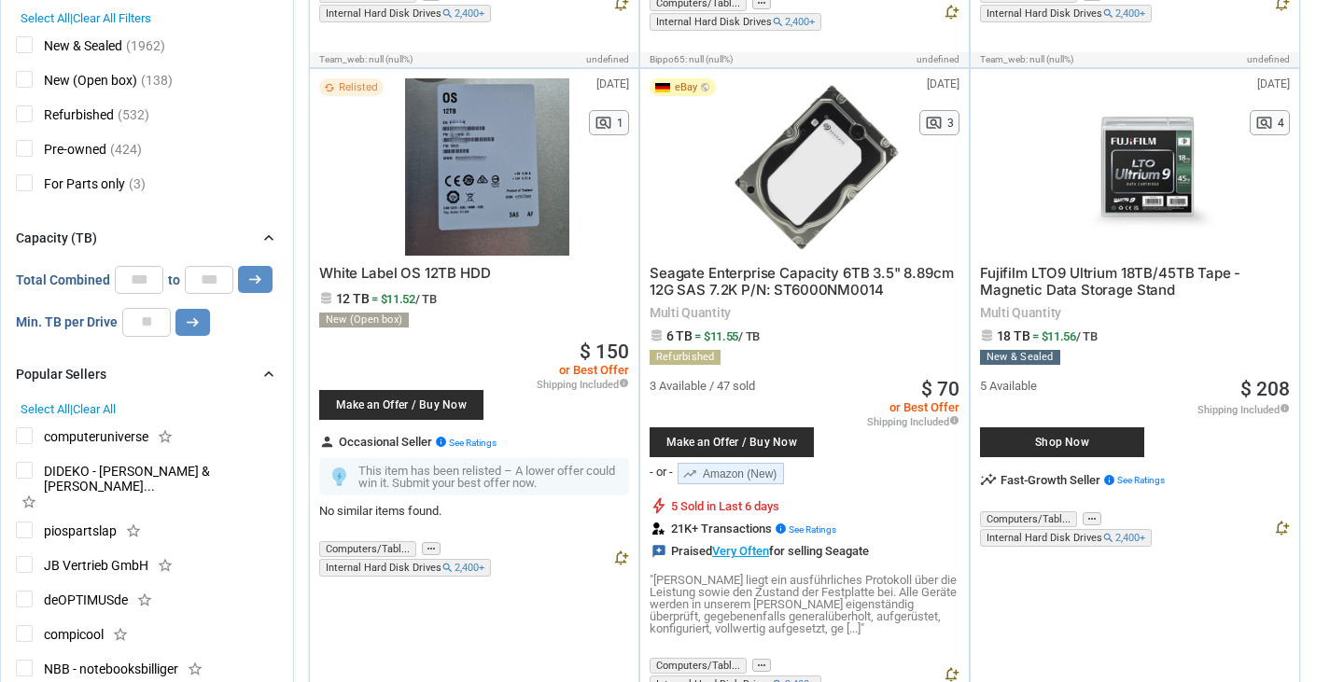
click at [153, 382] on div "Popular Sellers chevron_right" at bounding box center [147, 374] width 262 height 22
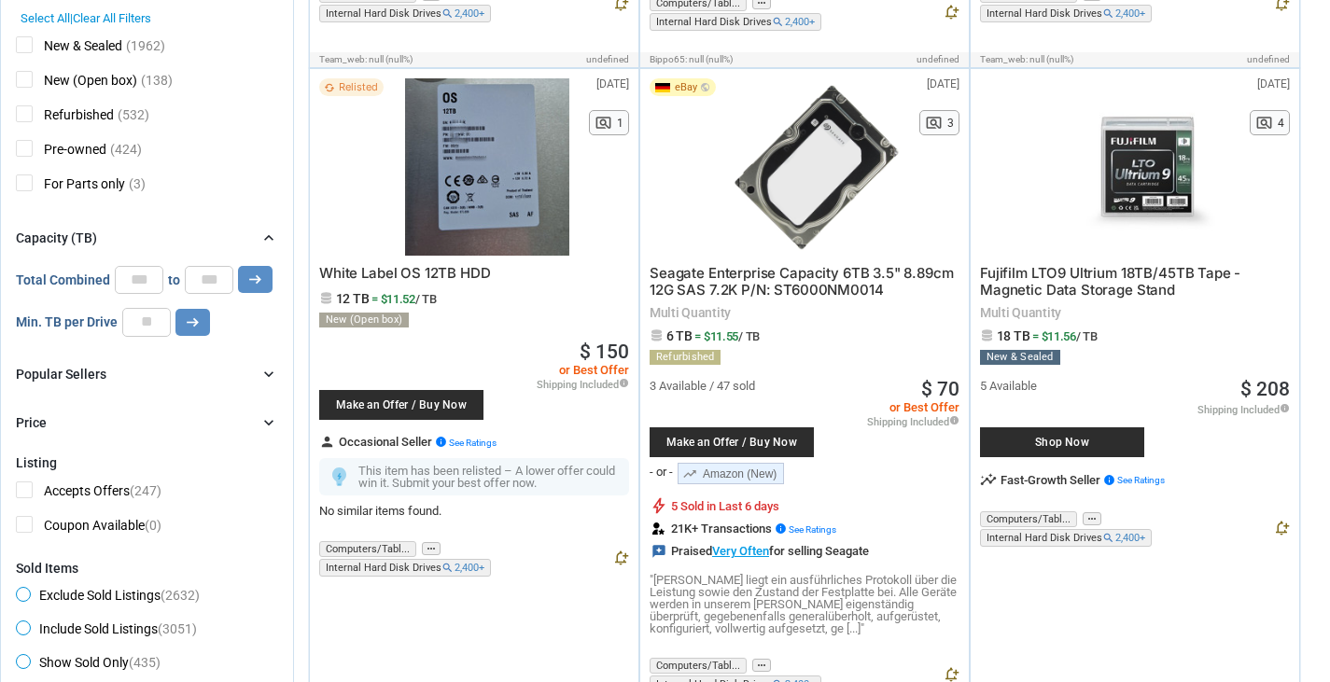
click at [146, 420] on div "Price chevron_right" at bounding box center [147, 423] width 262 height 22
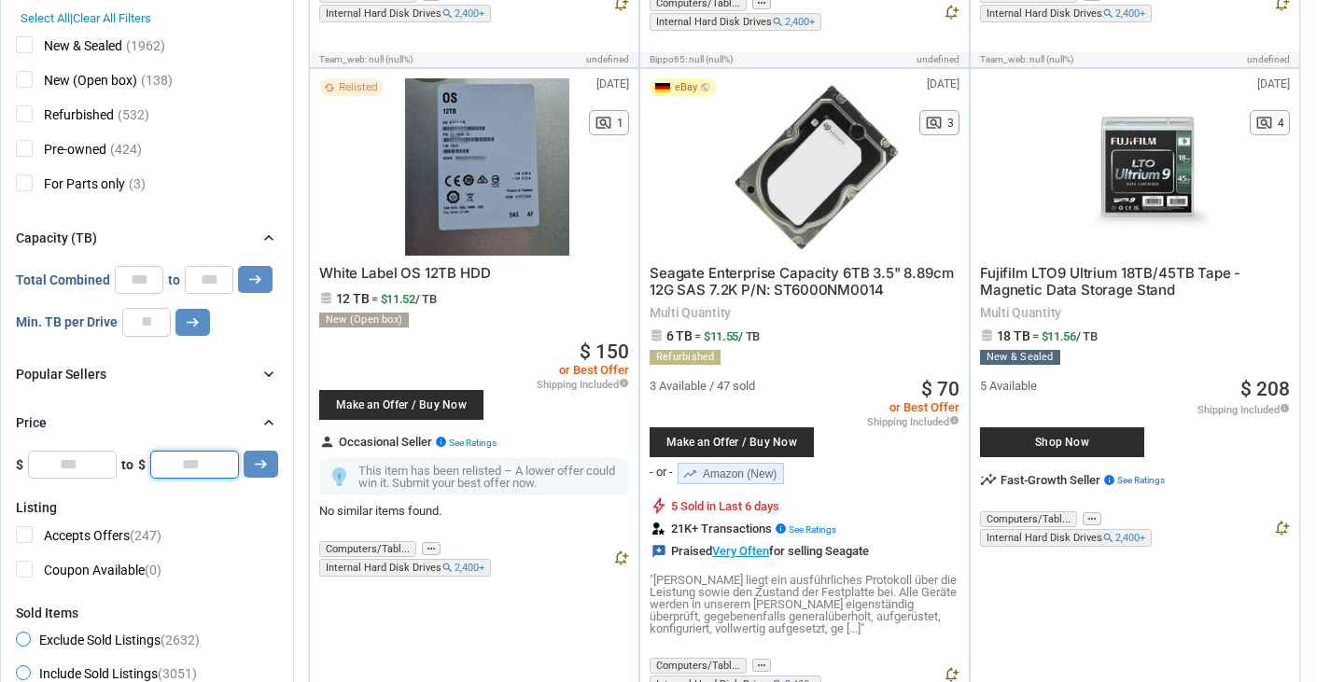
click at [185, 469] on input "*" at bounding box center [194, 465] width 89 height 28
click at [238, 266] on button "arrow_right_alt" at bounding box center [255, 279] width 35 height 27
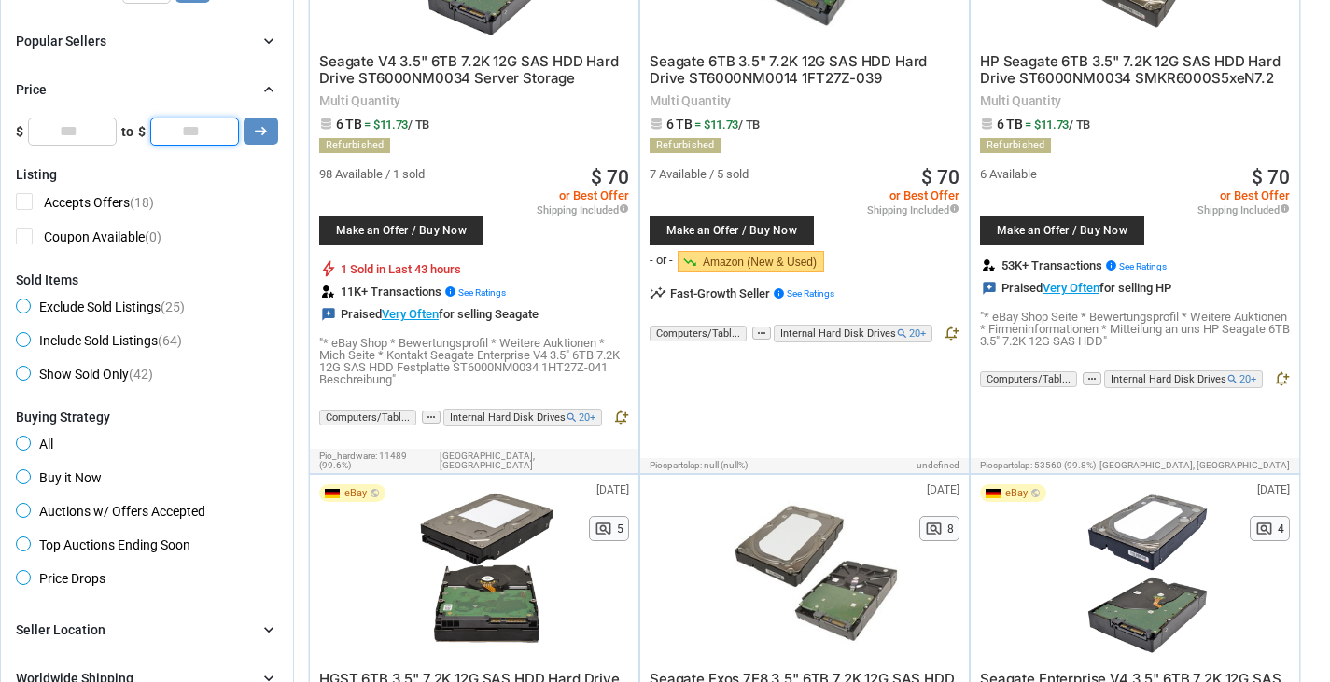
scroll to position [1120, 0]
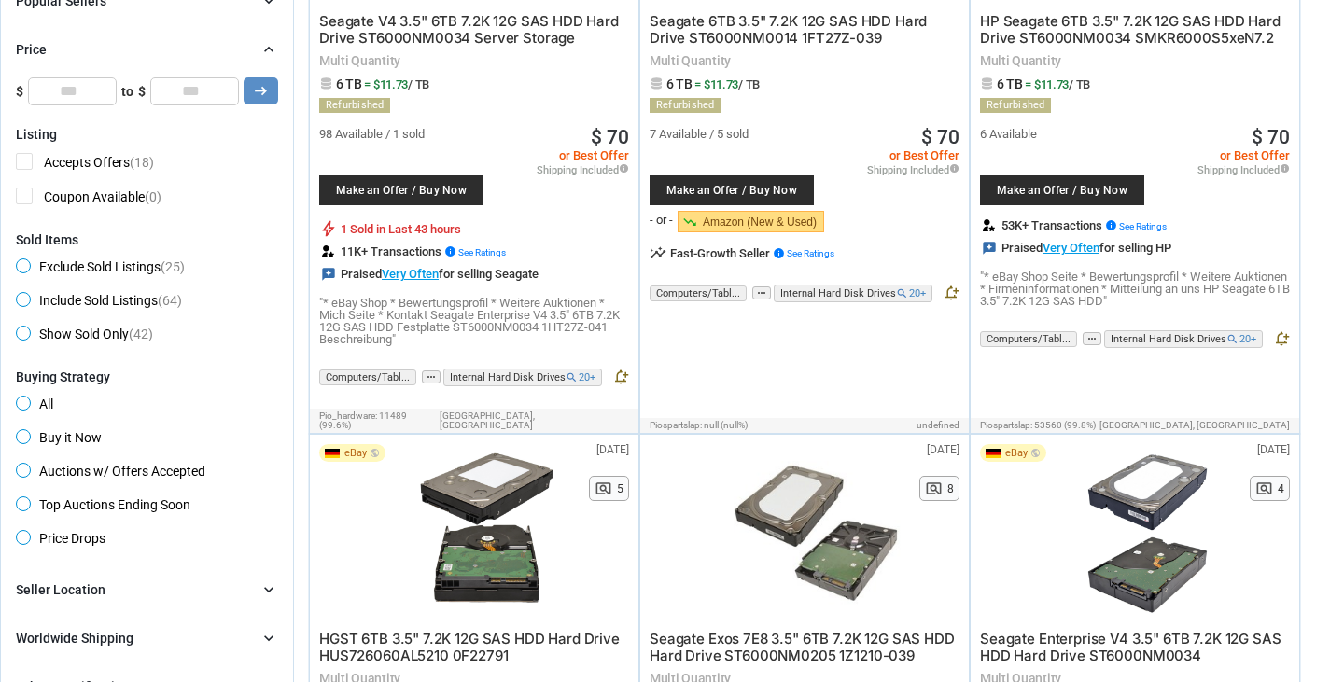
click at [32, 454] on div "Buying Strategy All Buy it Now Auctions w/ Offers Accepted Top Auctions Ending …" at bounding box center [147, 461] width 262 height 183
click at [27, 439] on span "Buy it Now" at bounding box center [59, 440] width 86 height 22
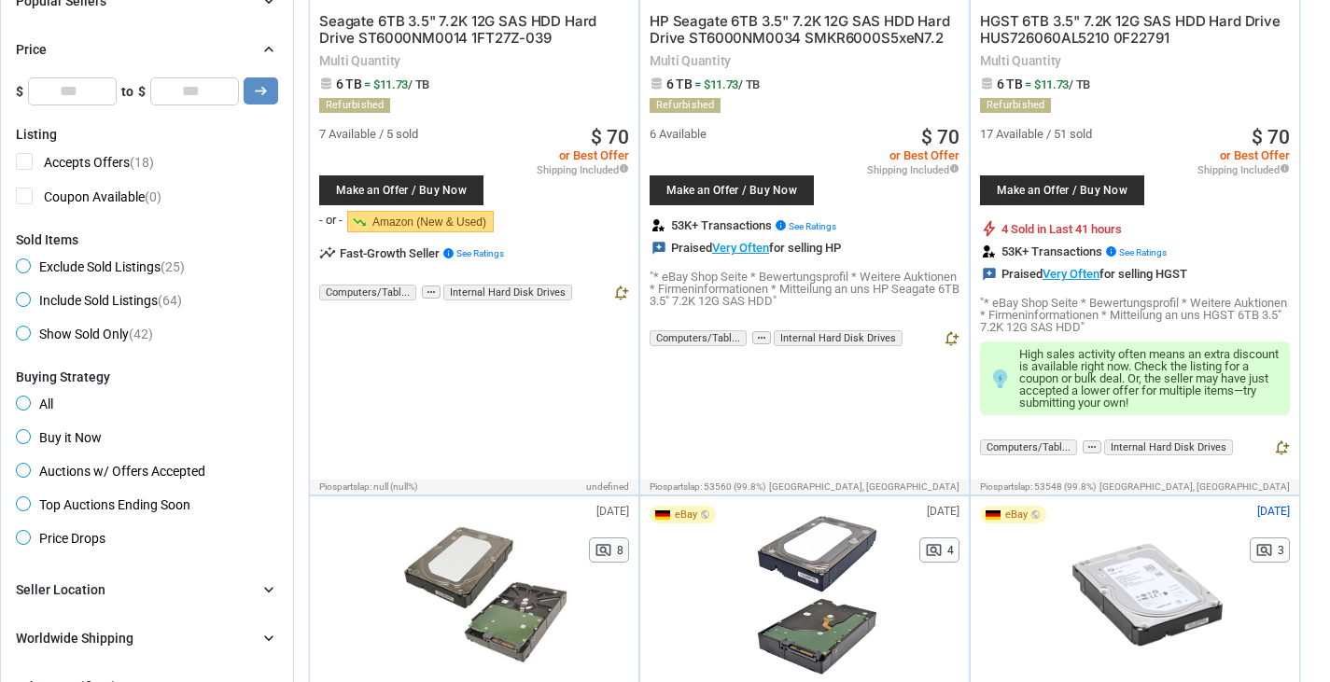
type input "***"
